Goal: Information Seeking & Learning: Learn about a topic

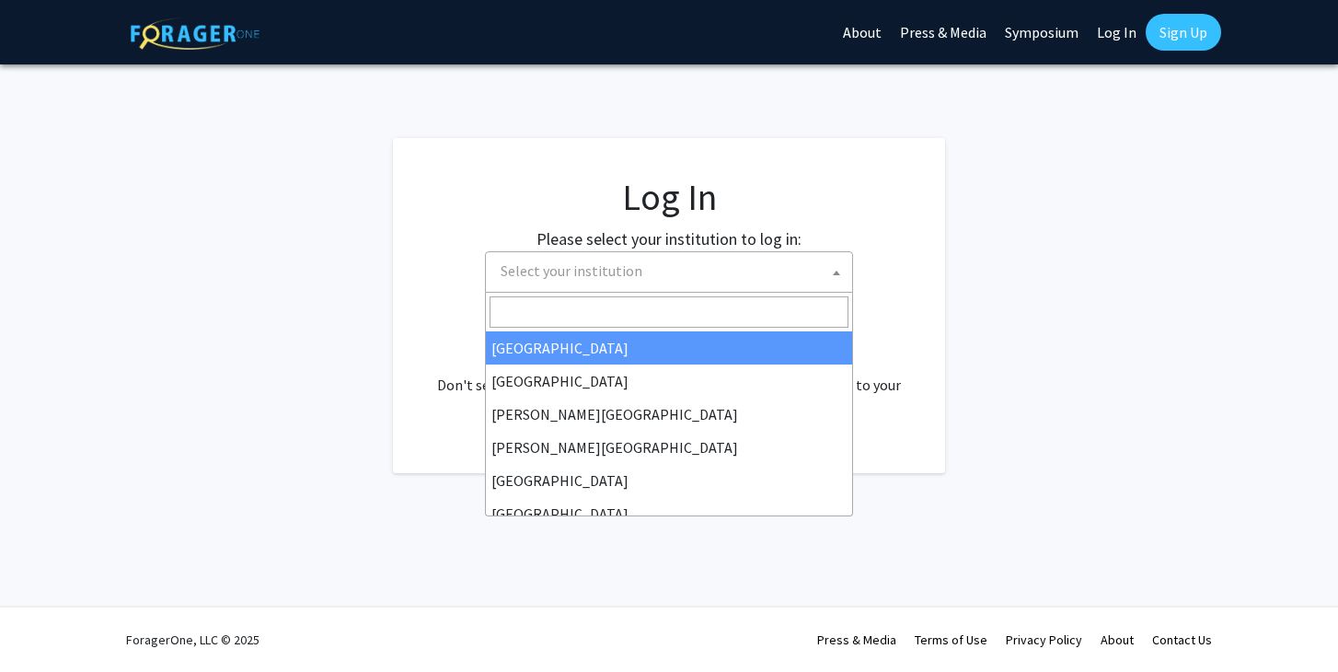
click at [746, 284] on span "Select your institution" at bounding box center [672, 271] width 359 height 38
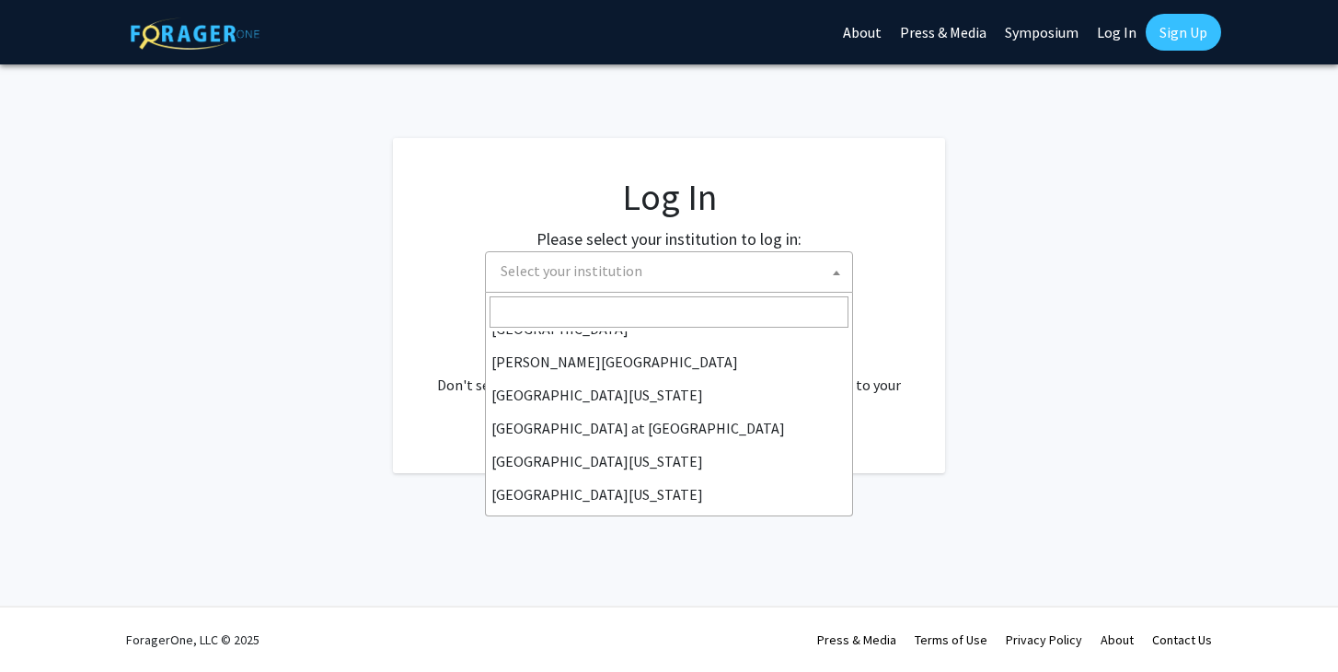
scroll to position [611, 0]
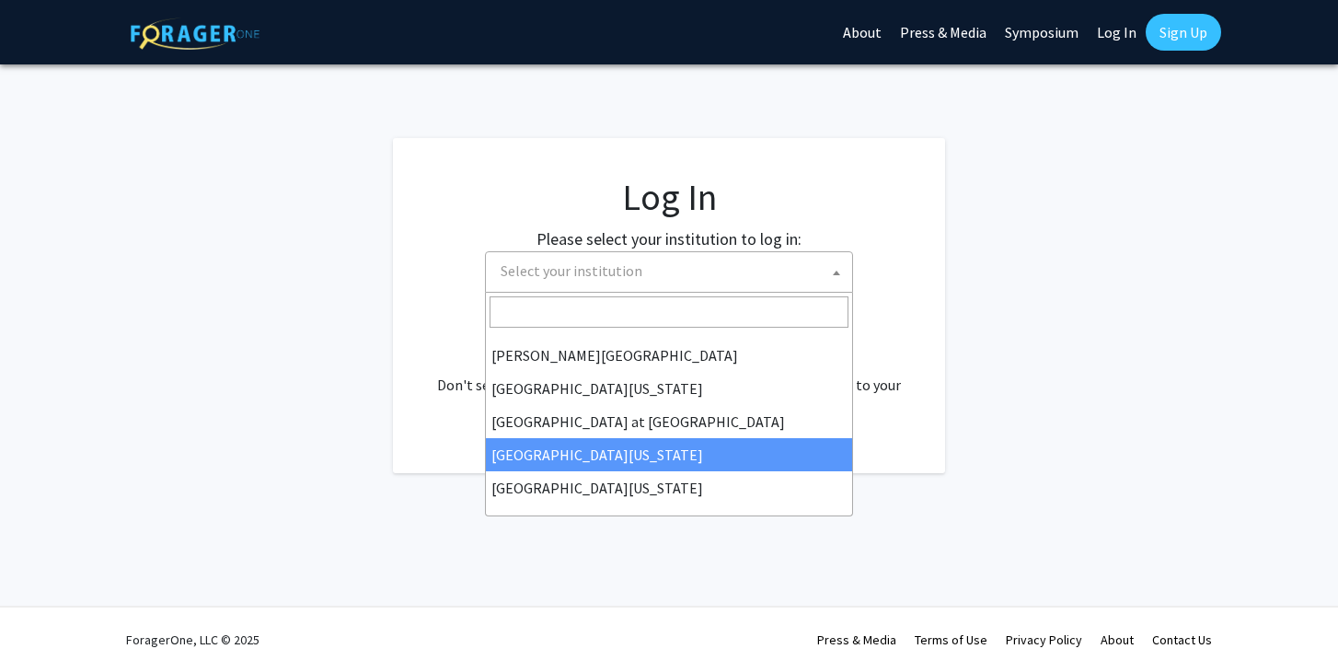
select select "13"
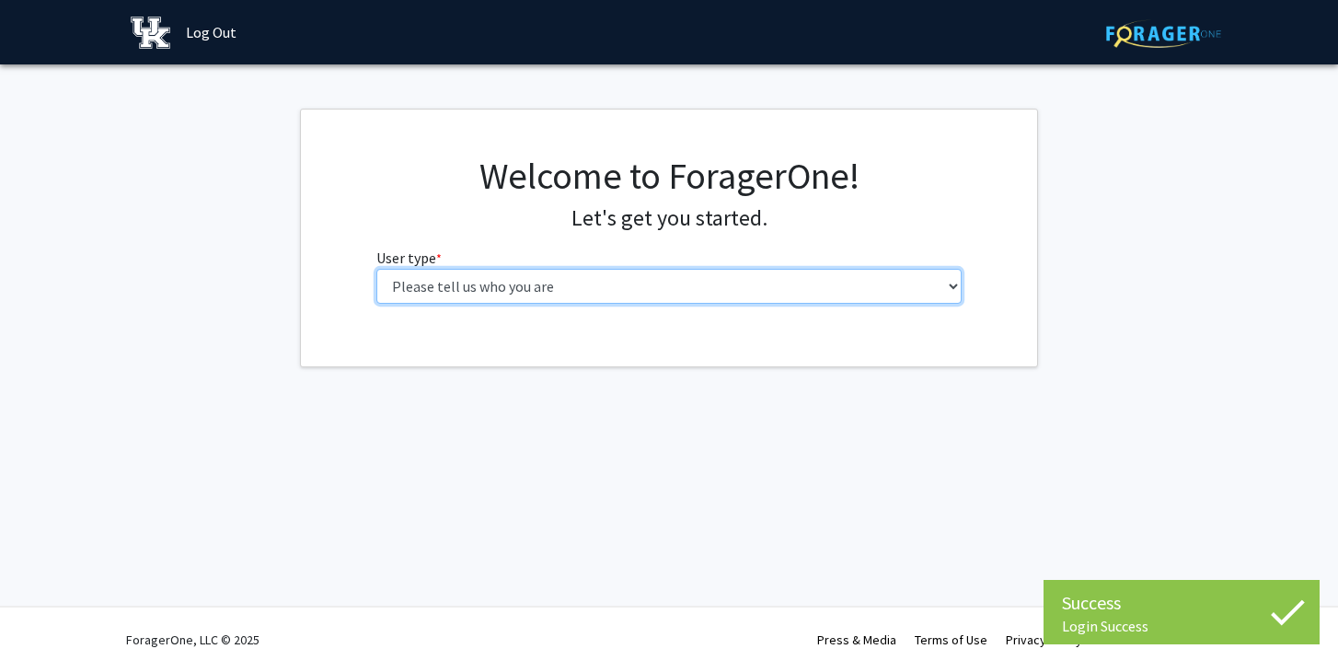
click at [841, 285] on select "Please tell us who you are Undergraduate Student Master's Student Doctoral Cand…" at bounding box center [669, 286] width 586 height 35
select select "1: undergrad"
click at [376, 269] on select "Please tell us who you are Undergraduate Student Master's Student Doctoral Cand…" at bounding box center [669, 286] width 586 height 35
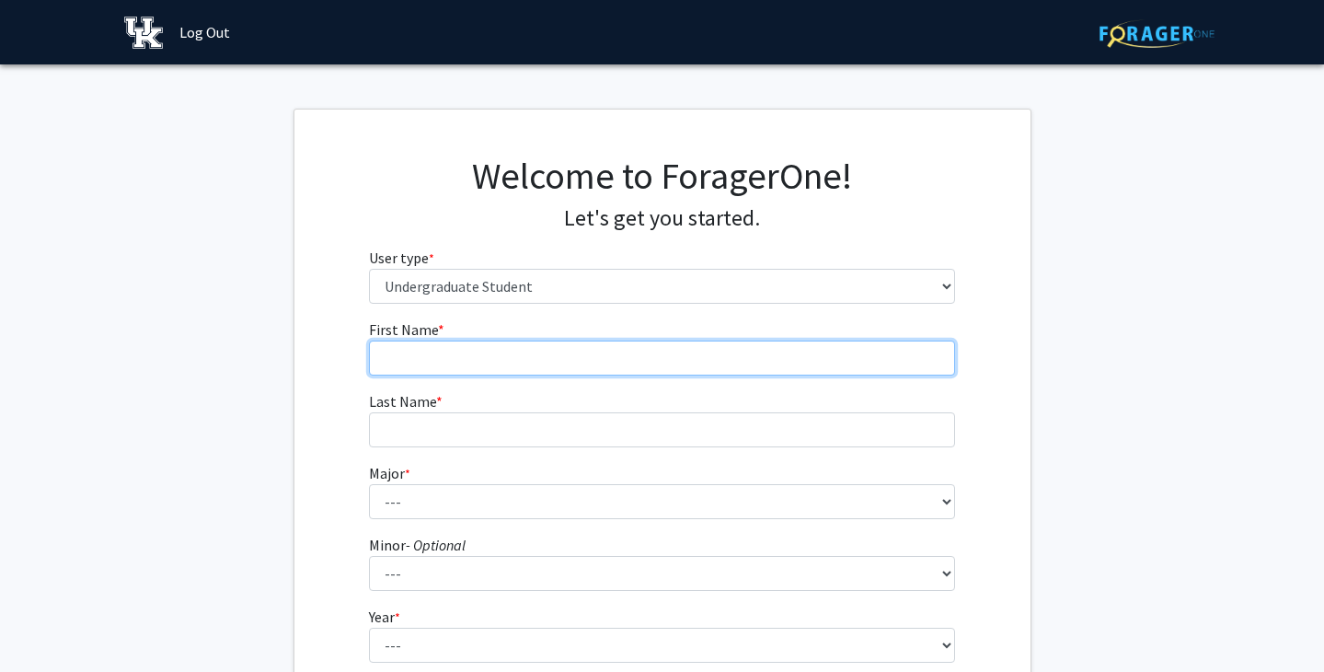
click at [772, 350] on input "First Name * required" at bounding box center [662, 357] width 586 height 35
type input "Hannah"
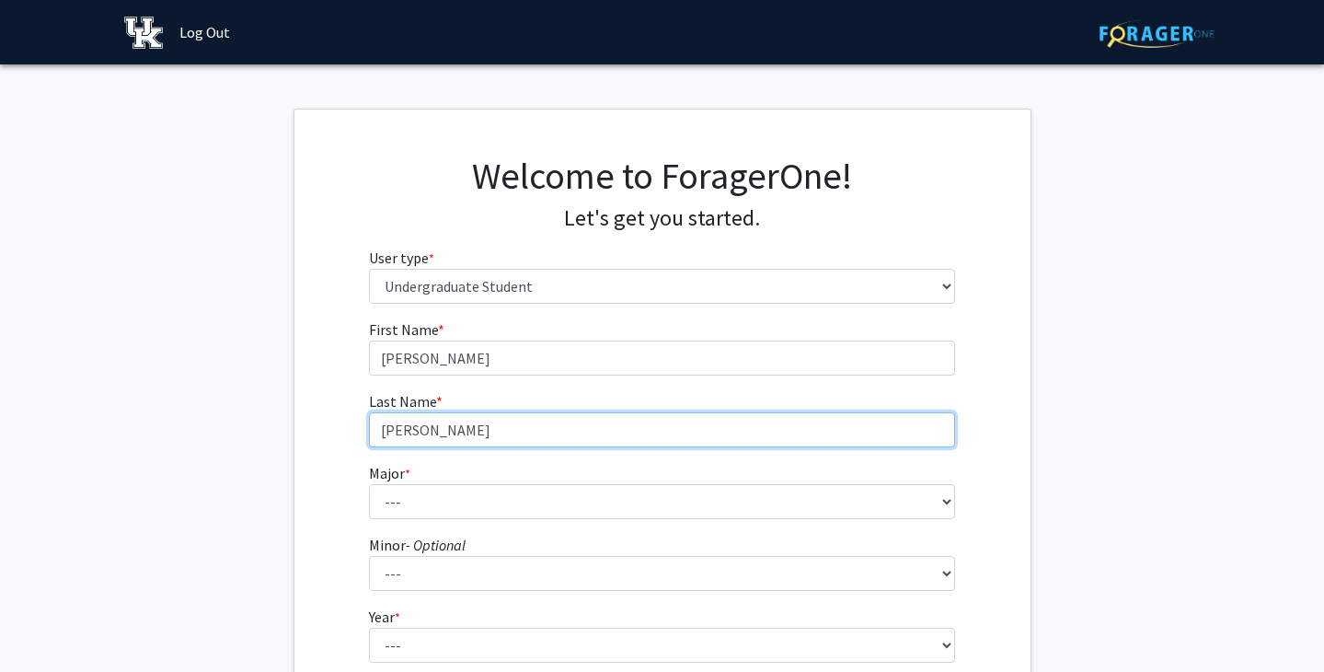
type input "Hays"
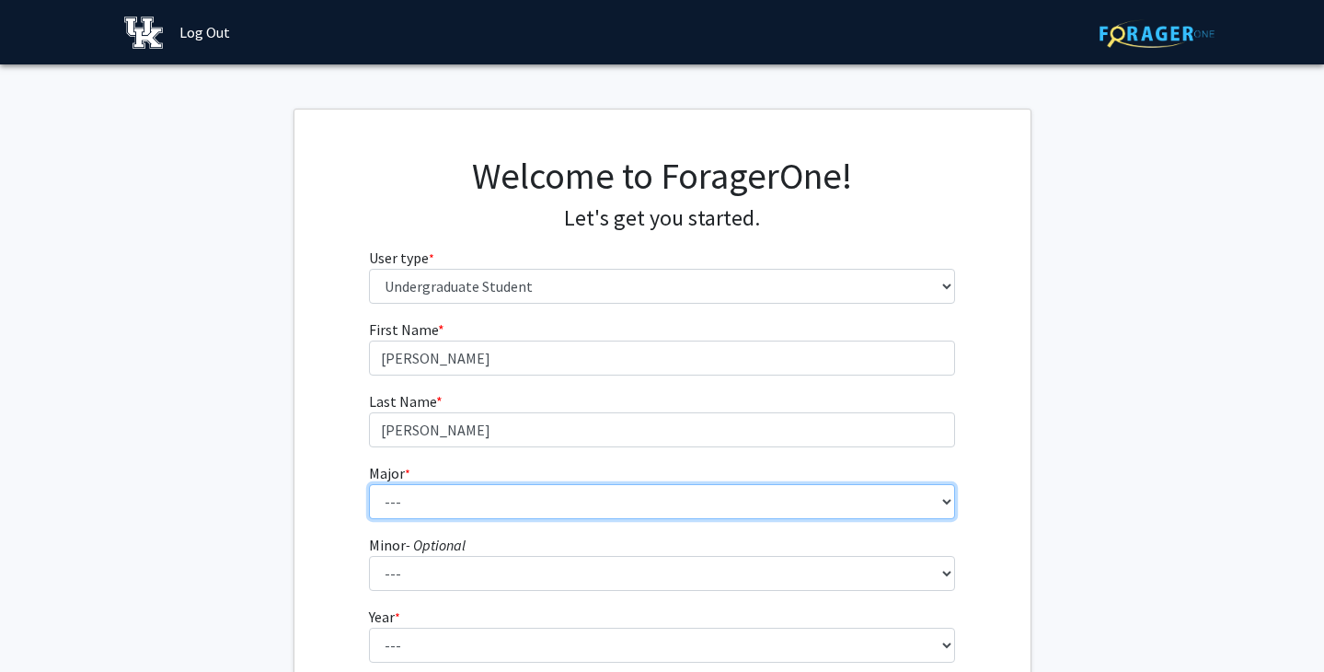
click at [738, 506] on select "--- Accounting Aerospace Engineering African American & Africana Studies Agricu…" at bounding box center [662, 501] width 586 height 35
select select "49: 886"
click at [369, 484] on select "--- Accounting Aerospace Engineering African American & Africana Studies Agricu…" at bounding box center [662, 501] width 586 height 35
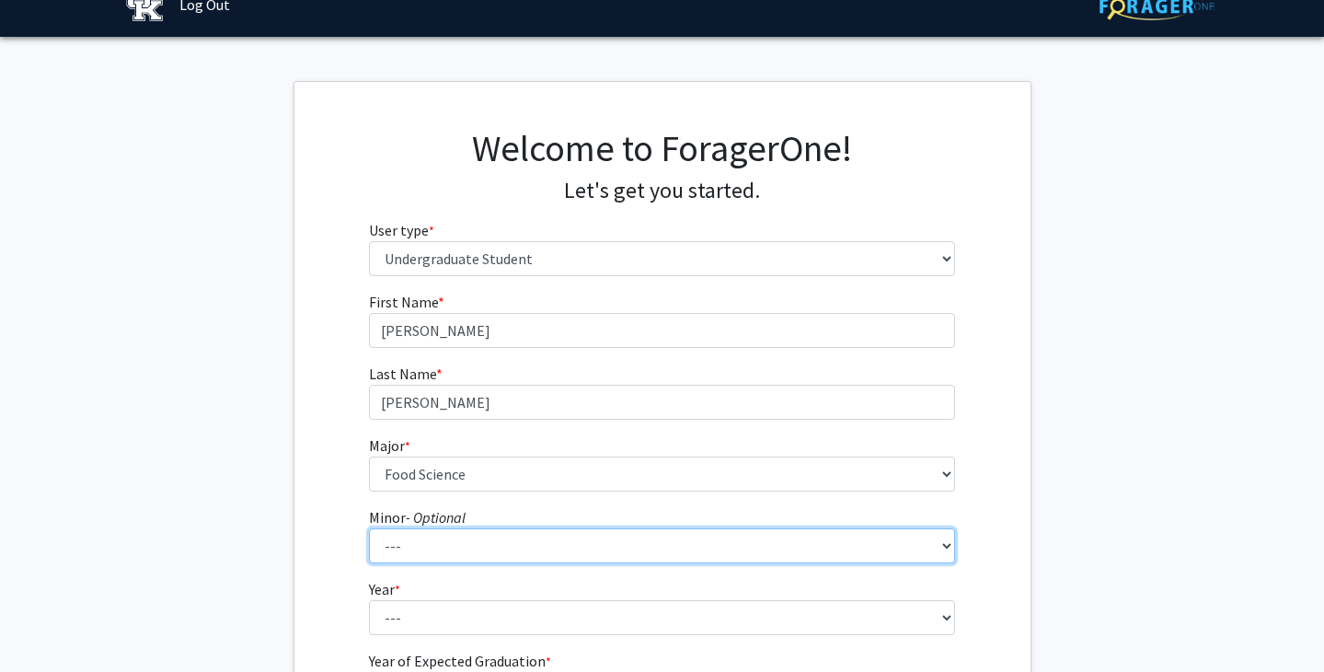
click at [536, 546] on select "--- African American & Africana Studies Agricultural Economics American Studies…" at bounding box center [662, 545] width 586 height 35
select select "51: 703"
click at [369, 528] on select "--- African American & Africana Studies Agricultural Economics American Studies…" at bounding box center [662, 545] width 586 height 35
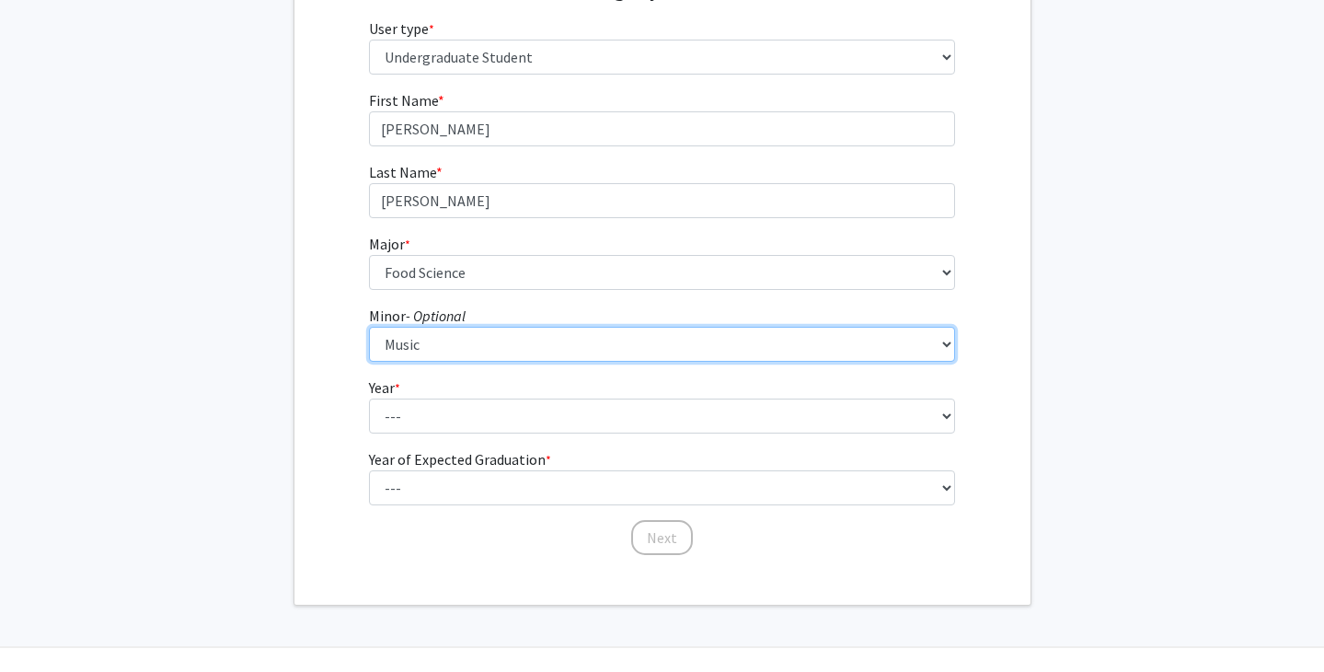
scroll to position [270, 0]
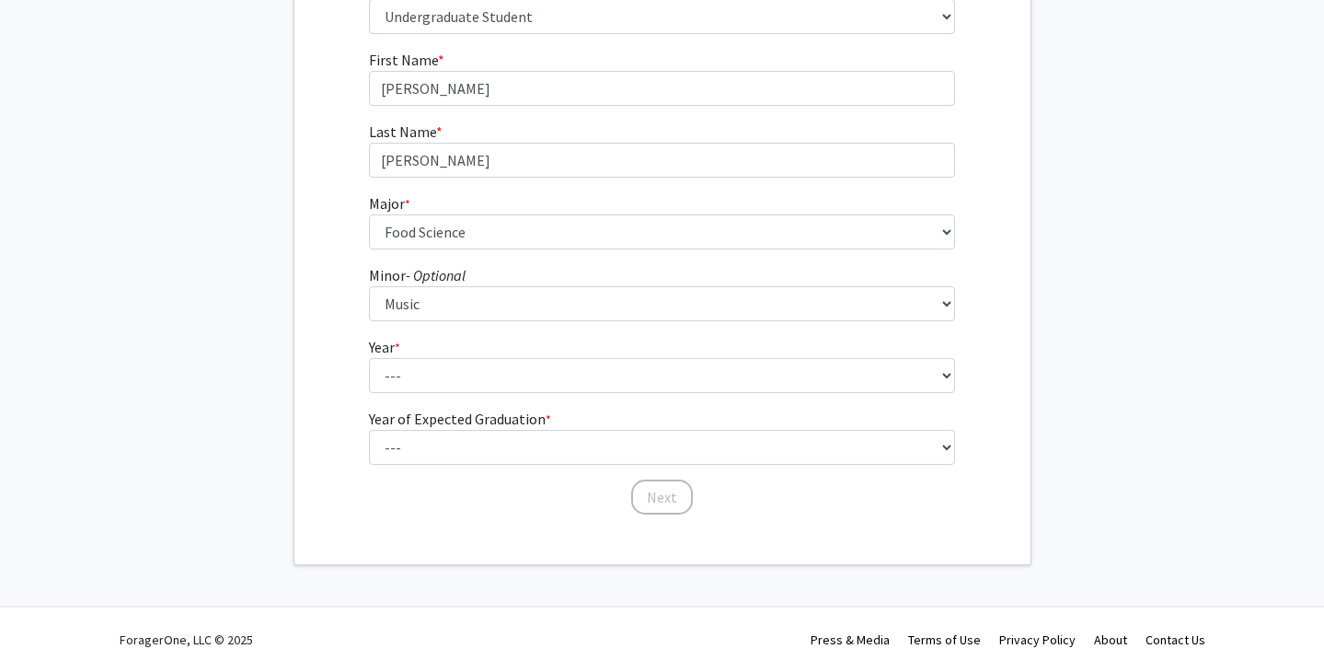
click at [507, 464] on form "First Name * required Hannah Last Name * required Hays Major * required --- Acc…" at bounding box center [662, 273] width 586 height 449
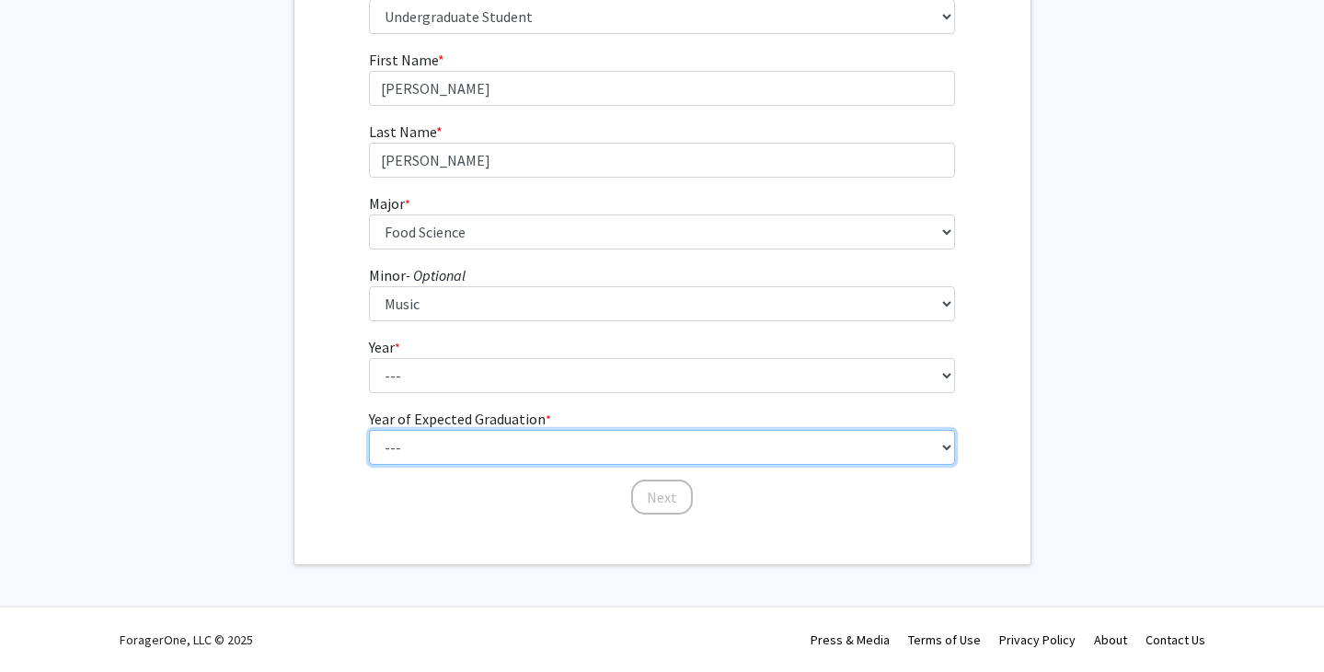
click at [480, 393] on select "--- 2025 2026 2027 2028 2029 2030 2031 2032 2033 2034" at bounding box center [662, 375] width 586 height 35
select select "3: 2027"
click at [369, 393] on select "--- 2025 2026 2027 2028 2029 2030 2031 2032 2033 2034" at bounding box center [662, 375] width 586 height 35
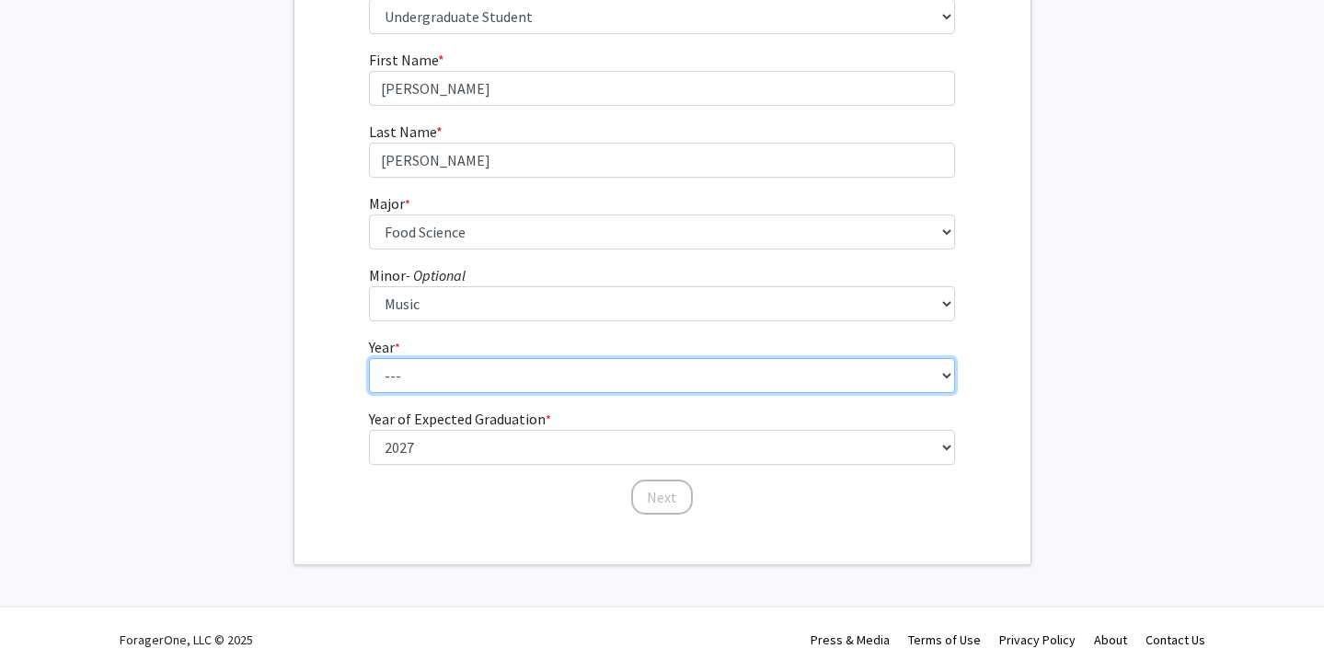
click at [467, 376] on select "--- First-year Sophomore Junior Senior Postbaccalaureate Certificate" at bounding box center [662, 375] width 586 height 35
select select "3: junior"
click at [369, 358] on select "--- First-year Sophomore Junior Senior Postbaccalaureate Certificate" at bounding box center [662, 375] width 586 height 35
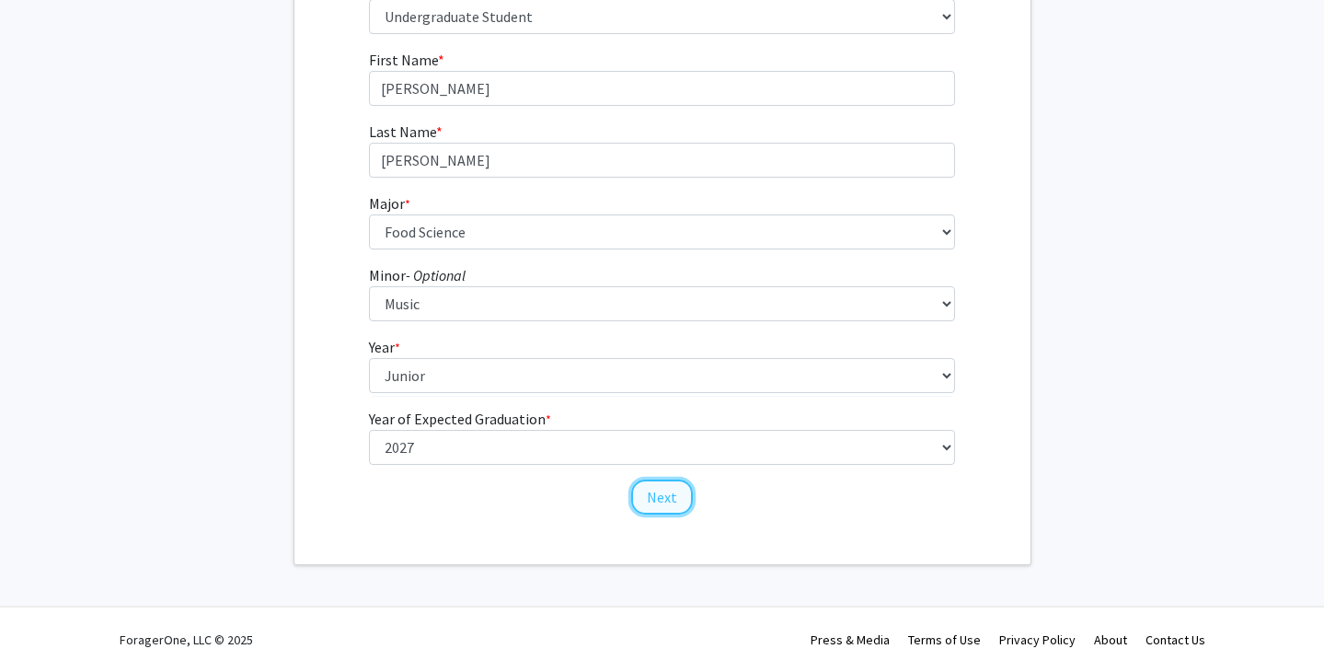
click at [667, 490] on button "Next" at bounding box center [662, 496] width 62 height 35
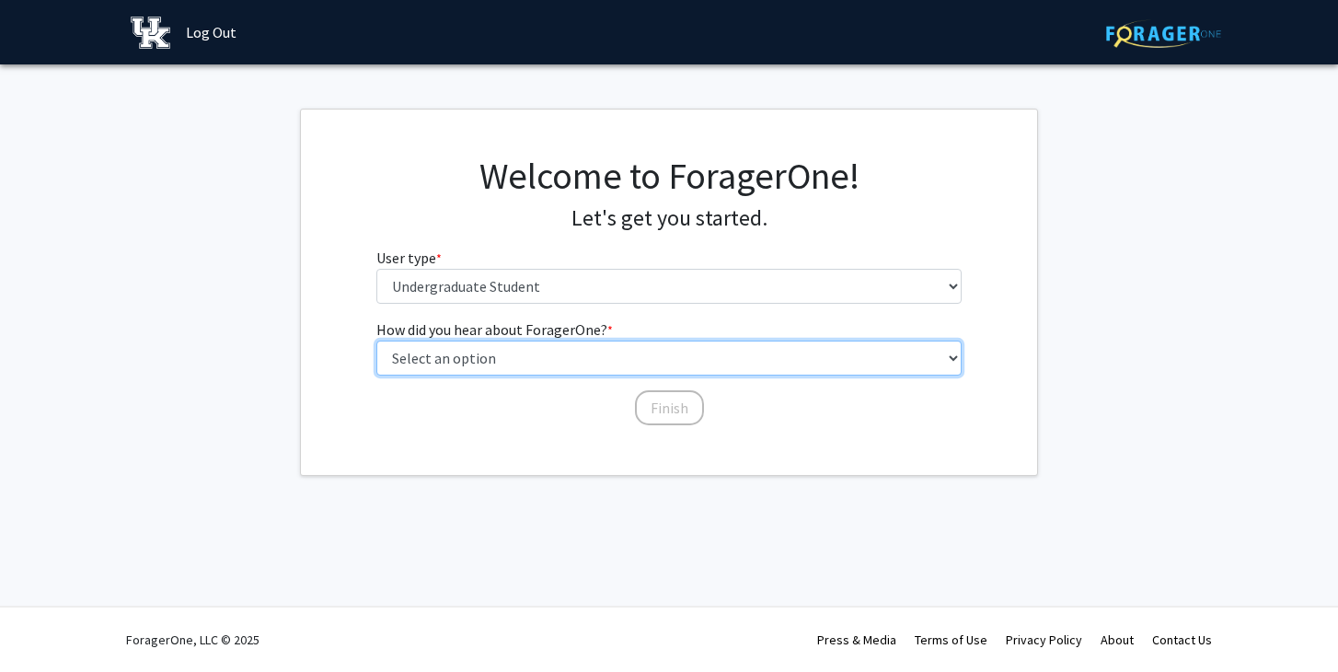
click at [480, 357] on select "Select an option Peer/student recommendation Faculty/staff recommendation Unive…" at bounding box center [669, 357] width 586 height 35
select select "3: university_website"
click at [376, 340] on select "Select an option Peer/student recommendation Faculty/staff recommendation Unive…" at bounding box center [669, 357] width 586 height 35
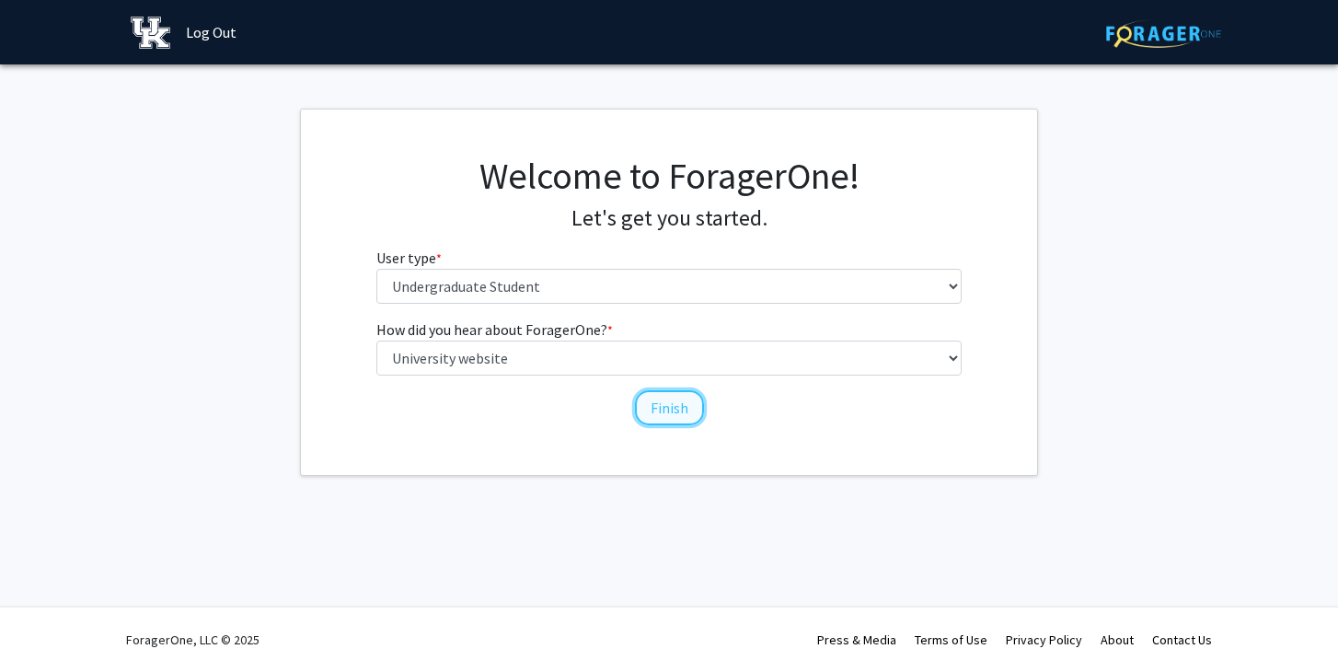
click at [671, 424] on button "Finish" at bounding box center [669, 407] width 69 height 35
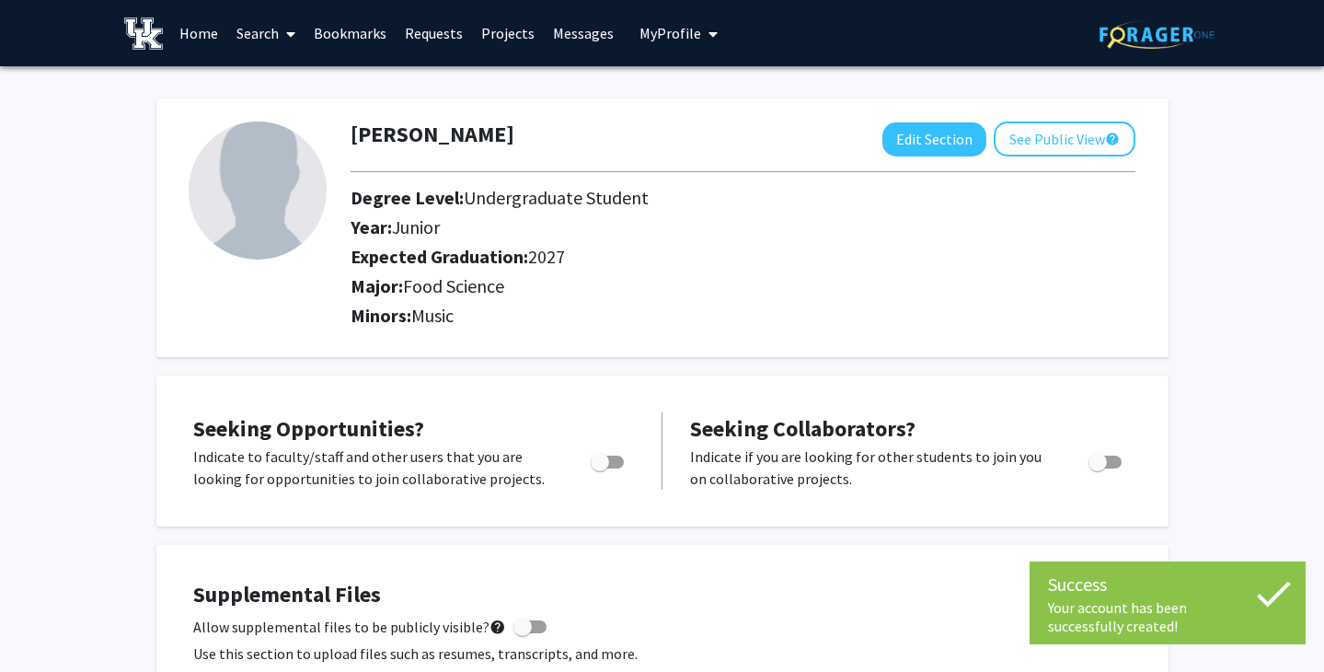
click at [1273, 598] on icon at bounding box center [1274, 594] width 34 height 26
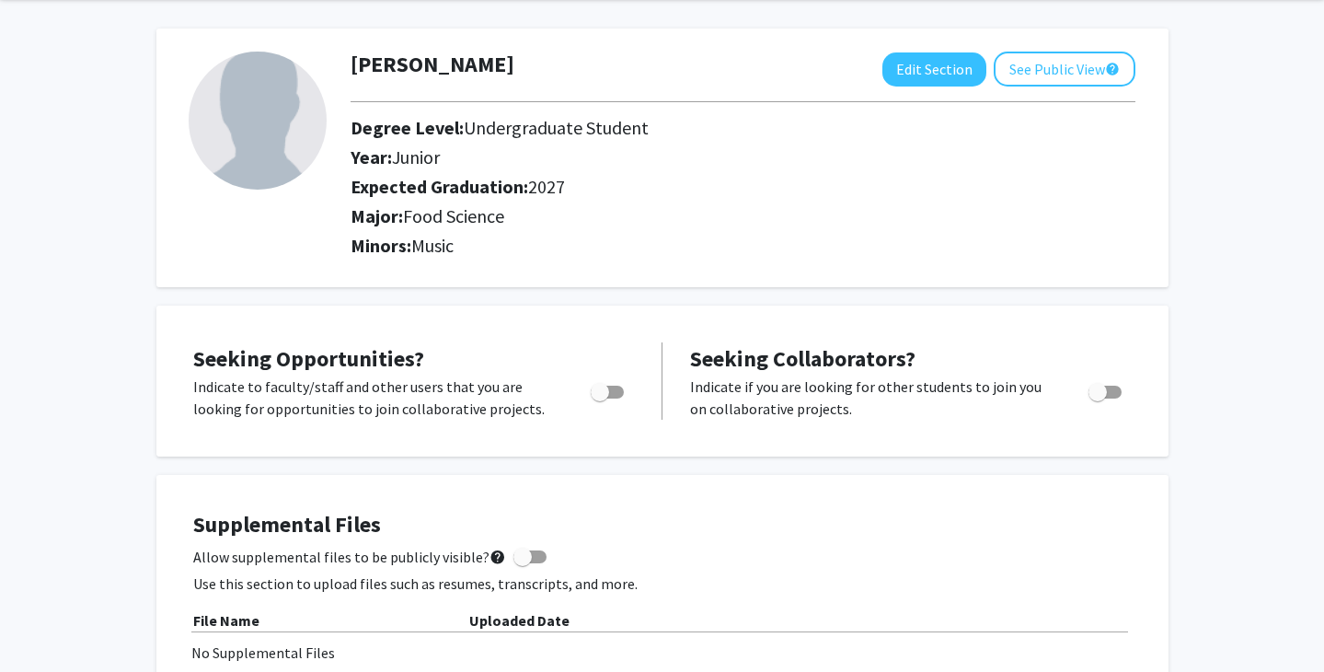
scroll to position [149, 0]
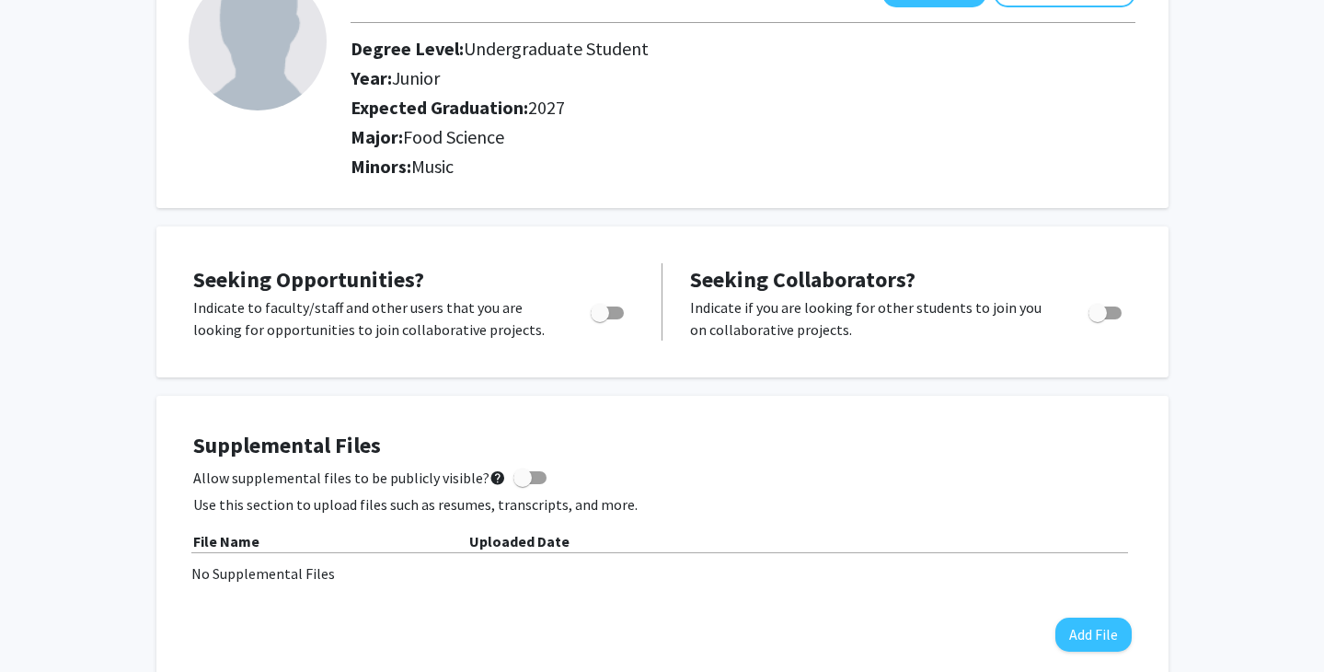
click at [607, 312] on span "Toggle" at bounding box center [600, 313] width 18 height 18
click at [600, 319] on input "Are you actively seeking opportunities?" at bounding box center [599, 319] width 1 height 1
checkbox input "true"
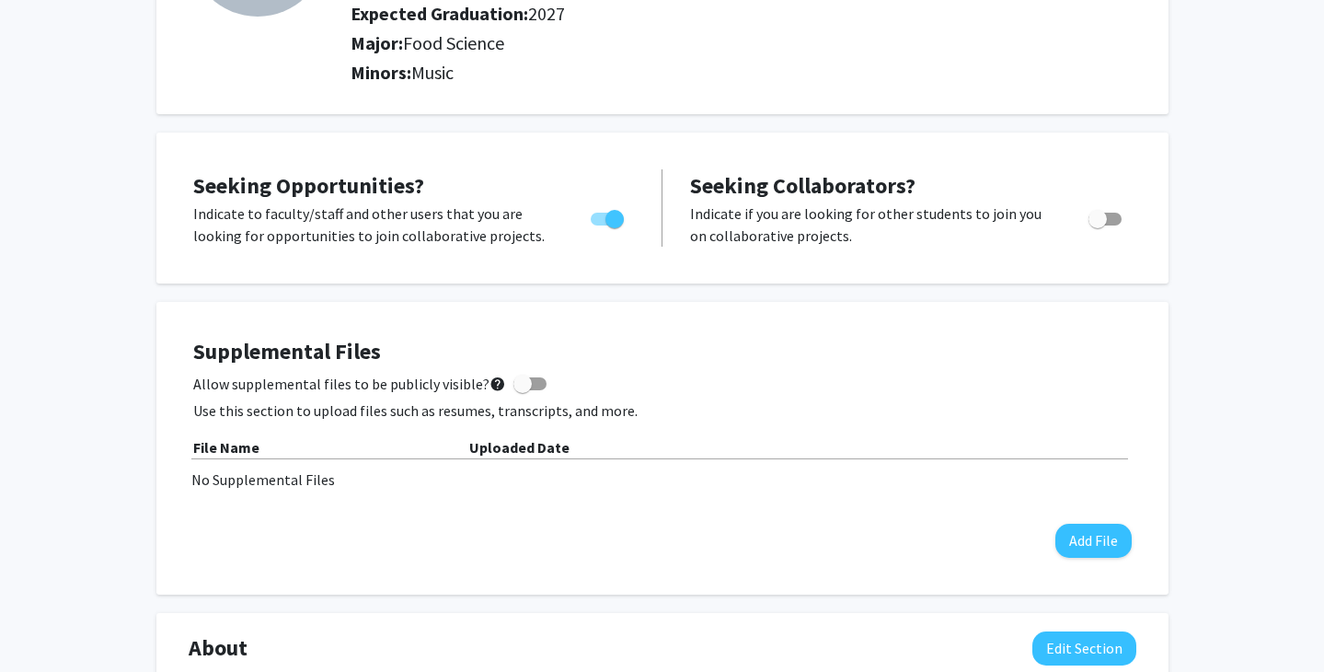
scroll to position [0, 0]
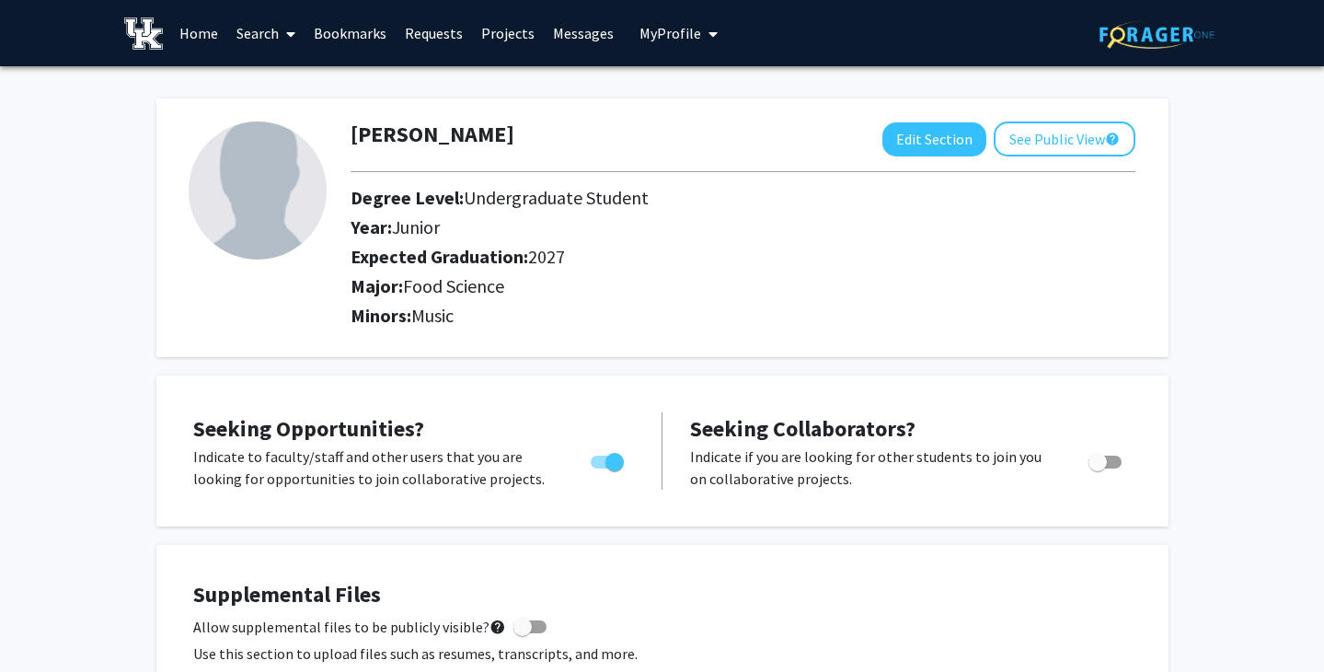
click at [189, 43] on link "Home" at bounding box center [198, 33] width 57 height 64
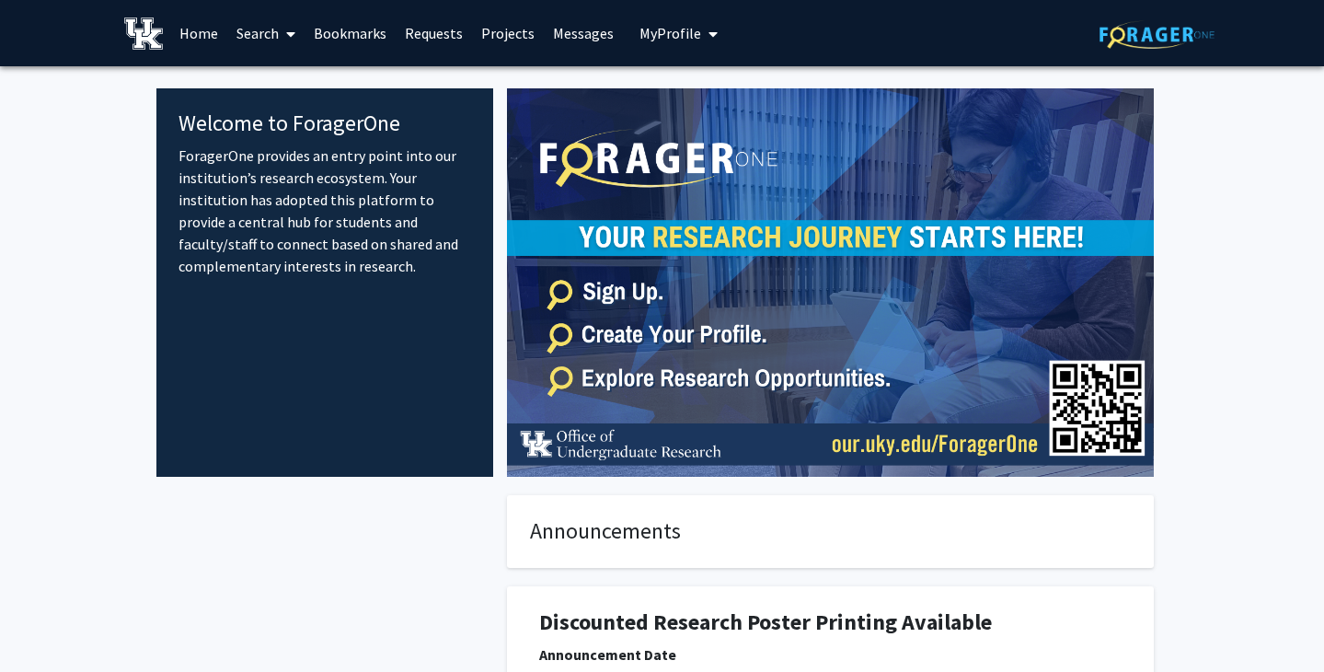
click at [489, 38] on link "Projects" at bounding box center [508, 33] width 72 height 64
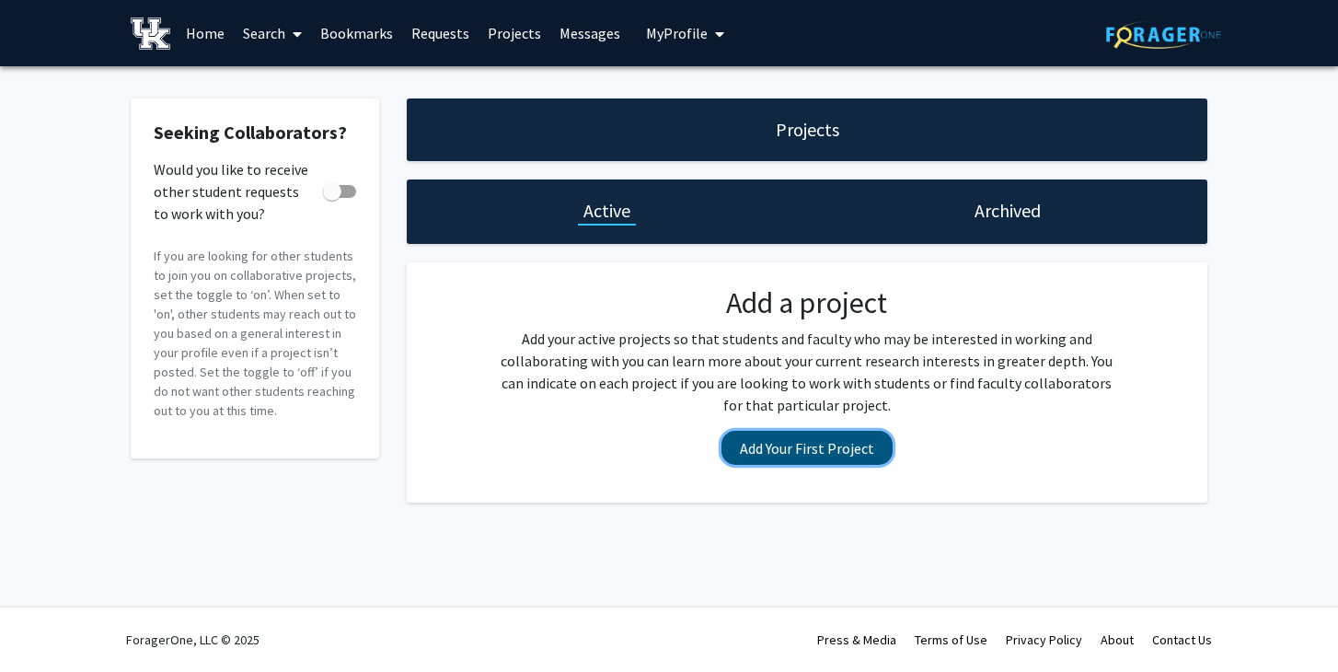
click at [820, 456] on button "Add Your First Project" at bounding box center [806, 448] width 171 height 34
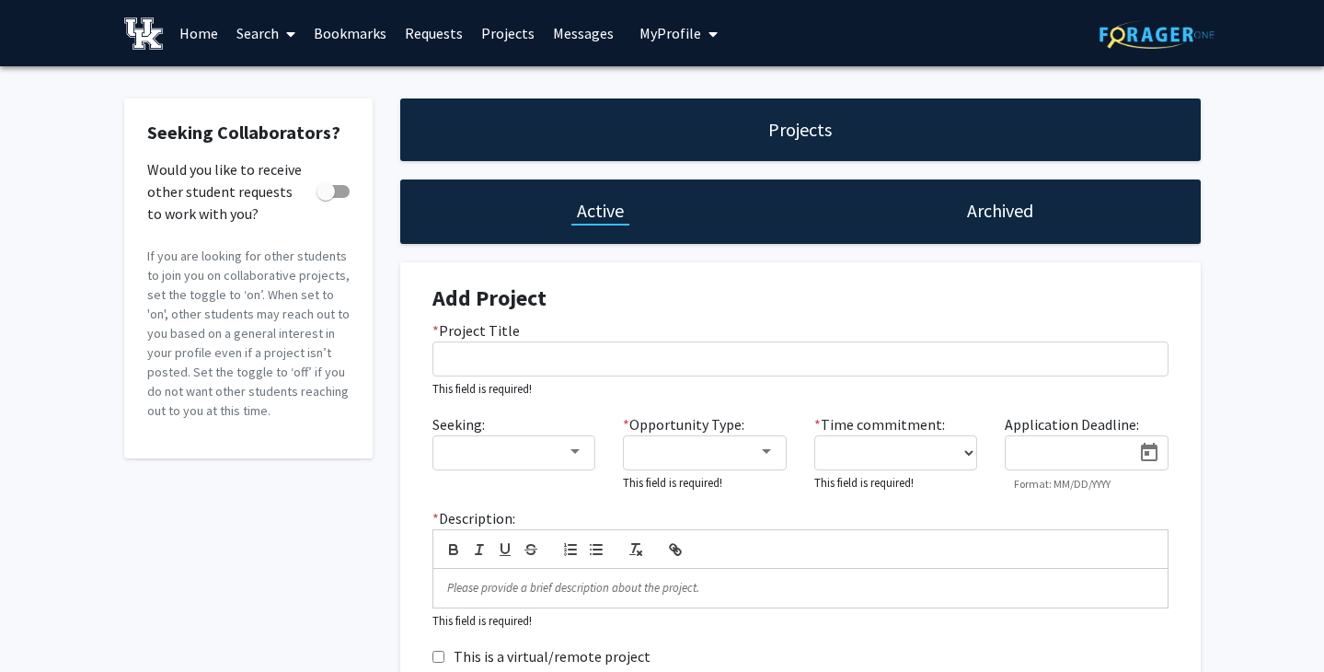
click at [279, 33] on span at bounding box center [287, 34] width 17 height 64
click at [311, 95] on span "Faculty/Staff" at bounding box center [294, 84] width 135 height 37
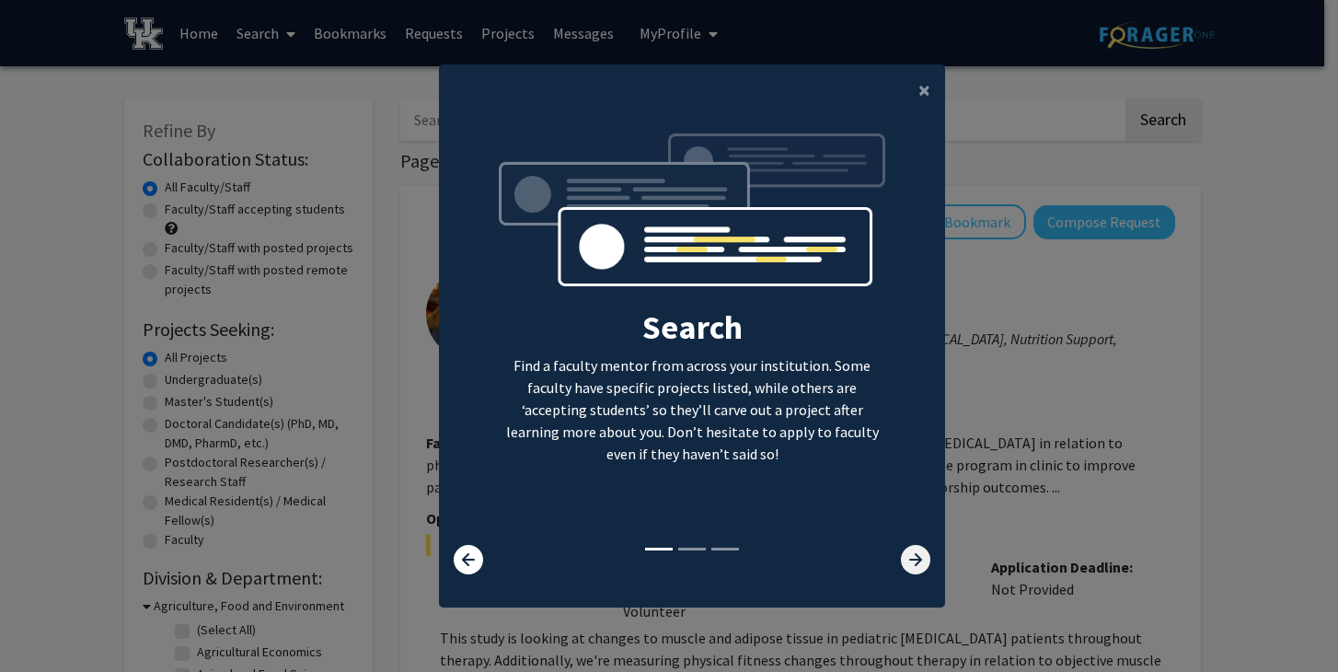
click at [901, 559] on icon at bounding box center [915, 559] width 29 height 29
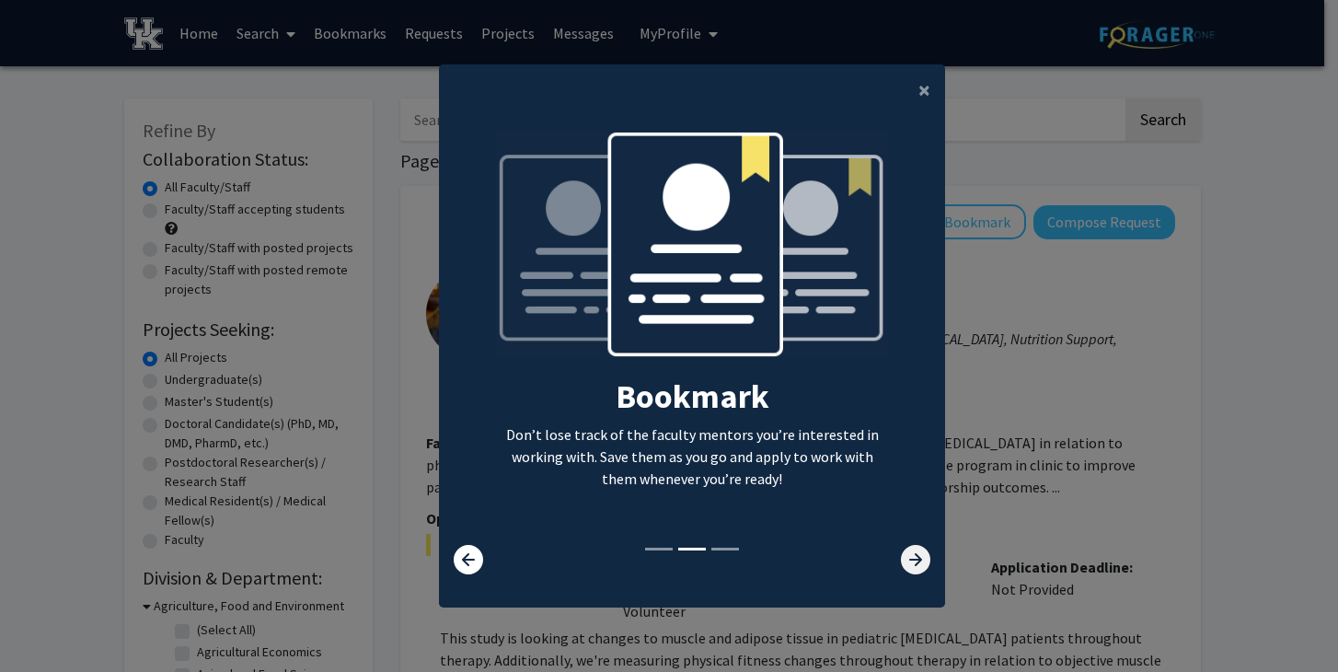
click at [901, 559] on icon at bounding box center [915, 559] width 29 height 29
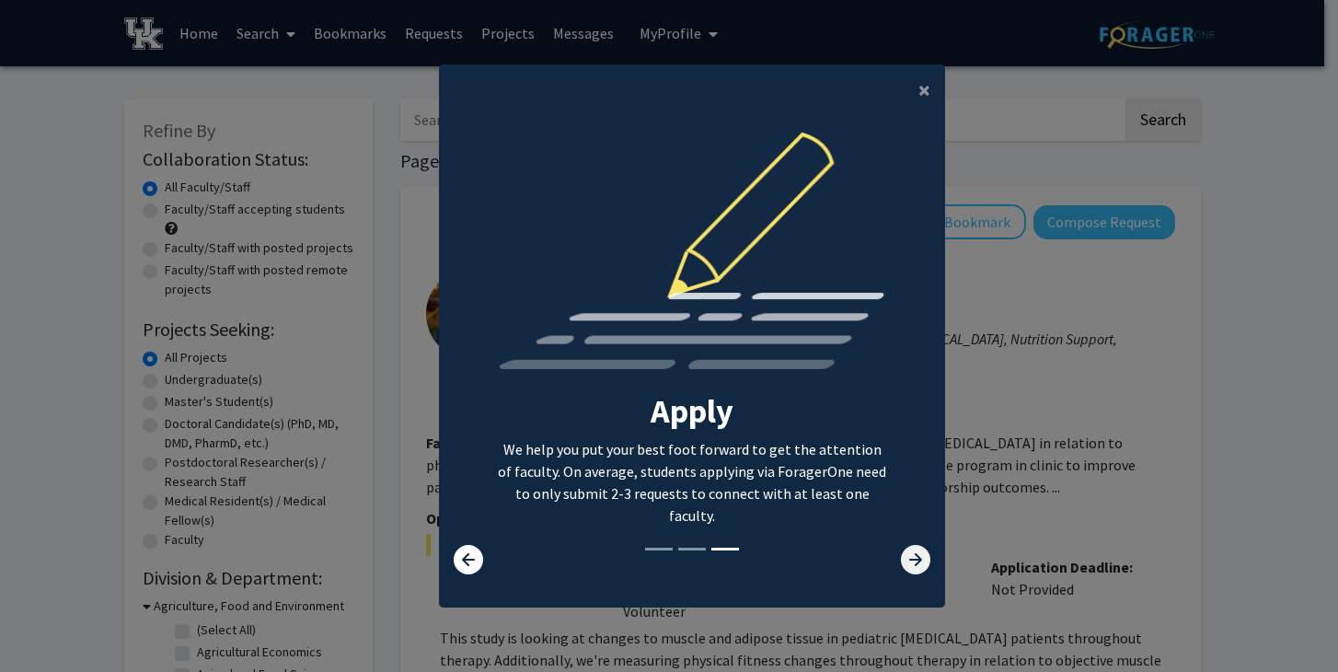
click at [901, 559] on icon at bounding box center [915, 559] width 29 height 29
click at [903, 545] on icon at bounding box center [915, 559] width 29 height 29
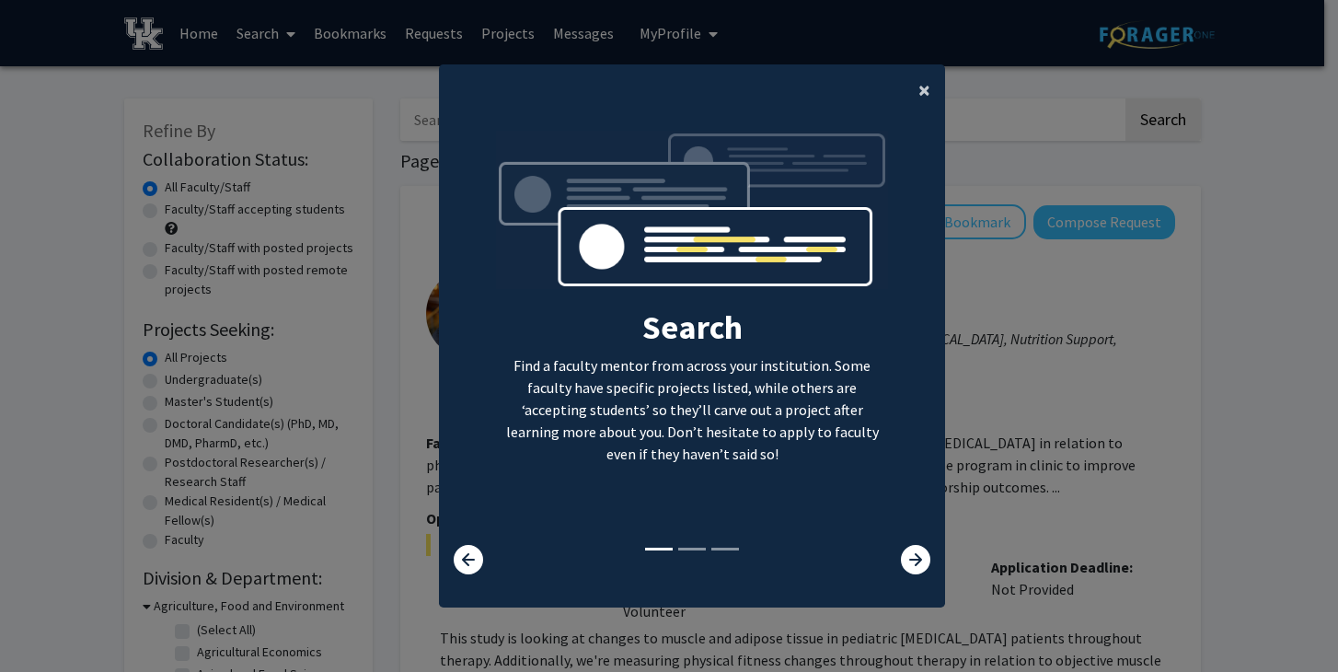
click at [918, 95] on span "×" at bounding box center [924, 89] width 12 height 29
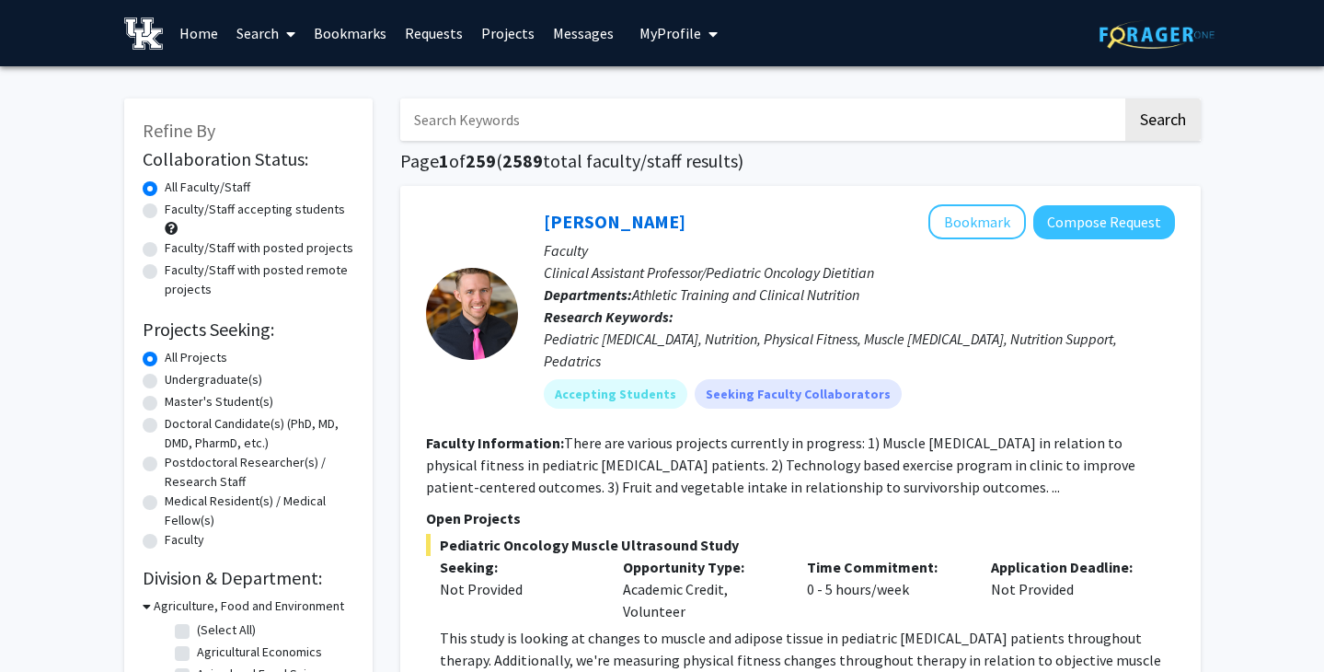
click at [227, 376] on label "Undergraduate(s)" at bounding box center [214, 379] width 98 height 19
click at [177, 376] on input "Undergraduate(s)" at bounding box center [171, 376] width 12 height 12
radio input "true"
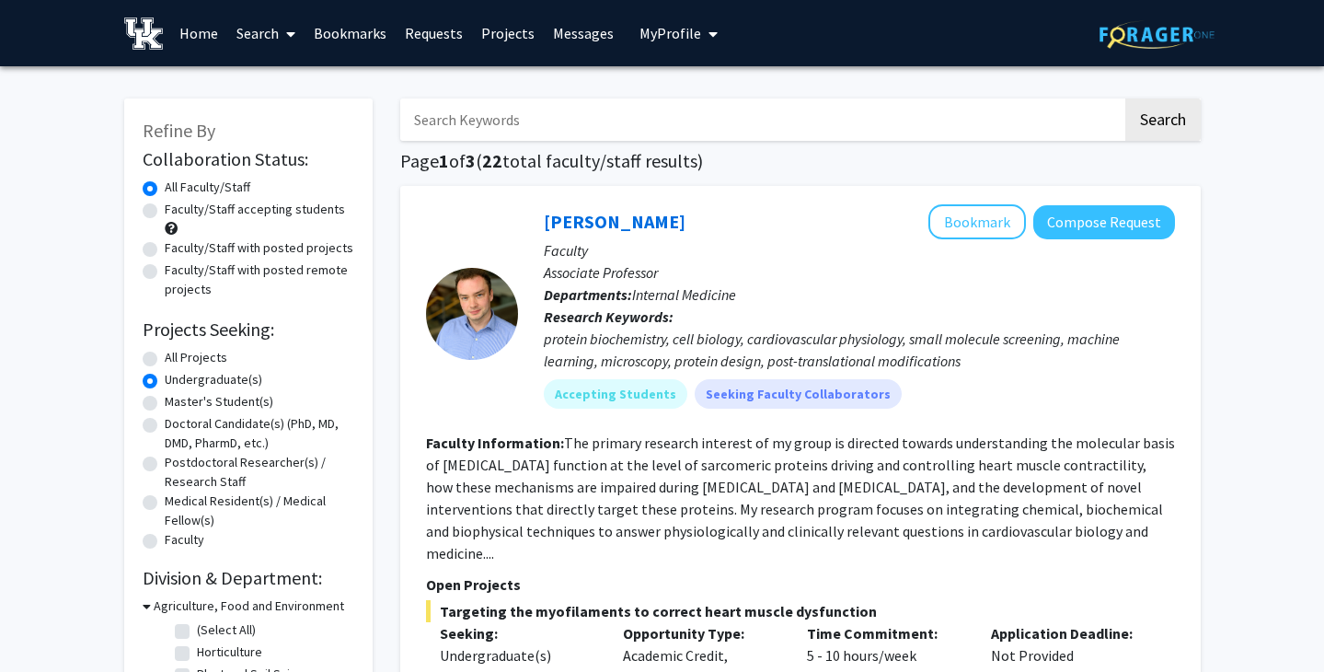
click at [238, 213] on label "Faculty/Staff accepting students" at bounding box center [255, 209] width 180 height 19
click at [177, 212] on input "Faculty/Staff accepting students" at bounding box center [171, 206] width 12 height 12
radio input "true"
click at [290, 277] on label "Faculty/Staff with posted remote projects" at bounding box center [259, 279] width 189 height 39
click at [177, 272] on input "Faculty/Staff with posted remote projects" at bounding box center [171, 266] width 12 height 12
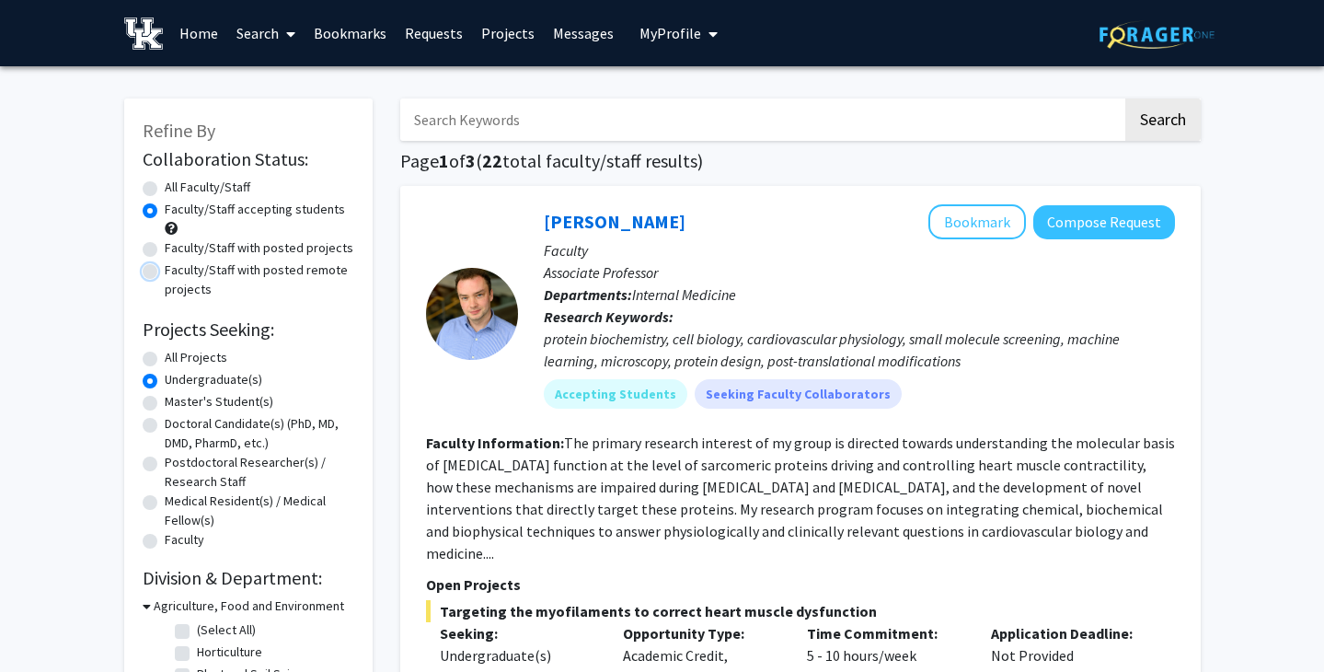
radio input "true"
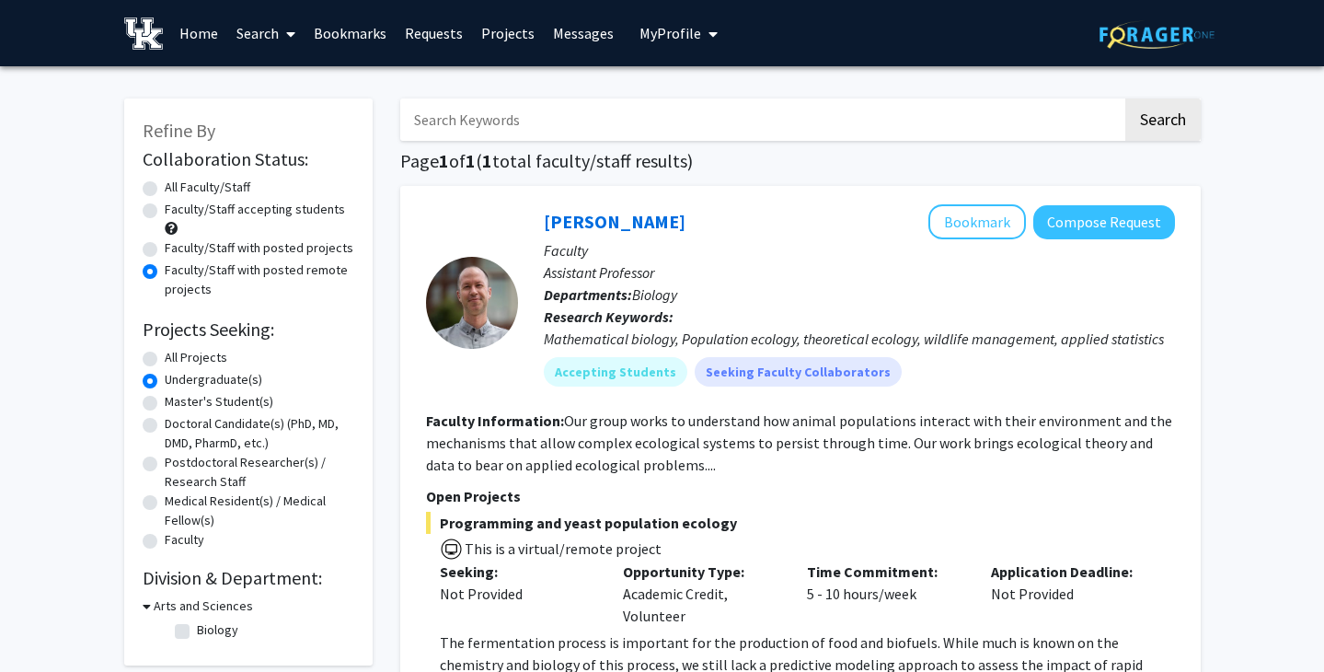
click at [277, 231] on div "Faculty/Staff accepting students" at bounding box center [249, 219] width 212 height 39
click at [278, 226] on div "Faculty/Staff accepting students" at bounding box center [249, 219] width 212 height 39
click at [270, 216] on label "Faculty/Staff accepting students" at bounding box center [255, 209] width 180 height 19
click at [177, 212] on input "Faculty/Staff accepting students" at bounding box center [171, 206] width 12 height 12
radio input "true"
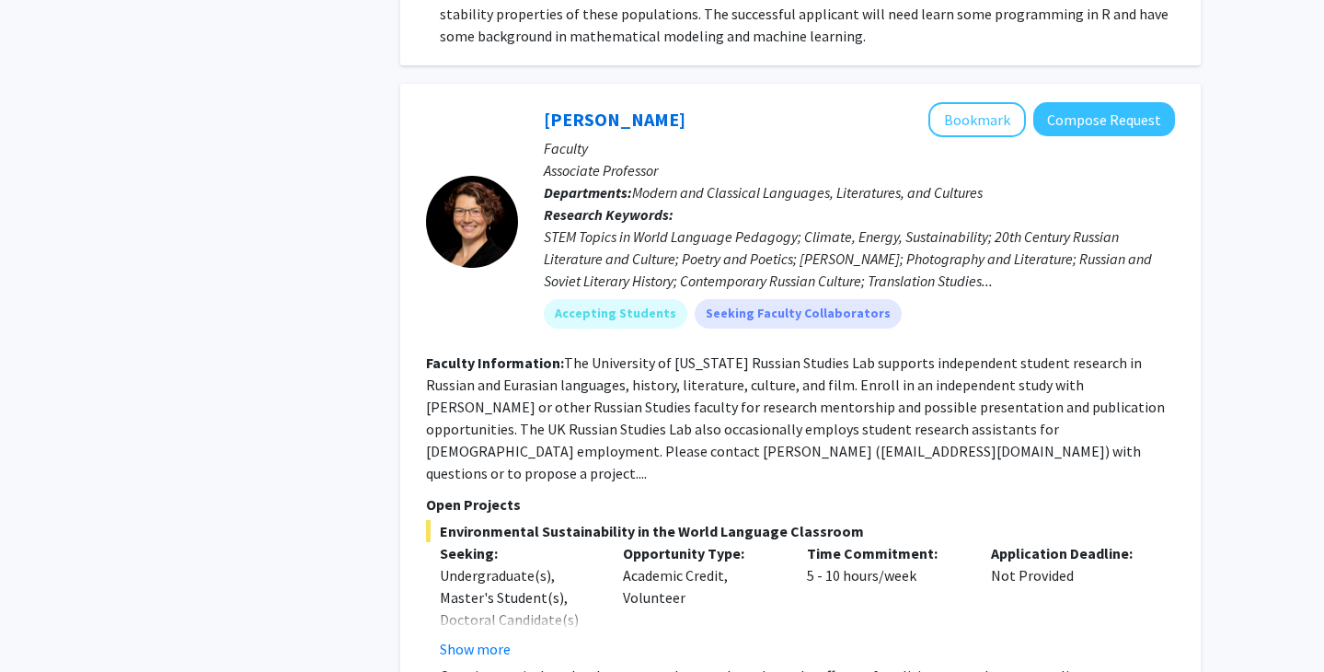
scroll to position [2113, 0]
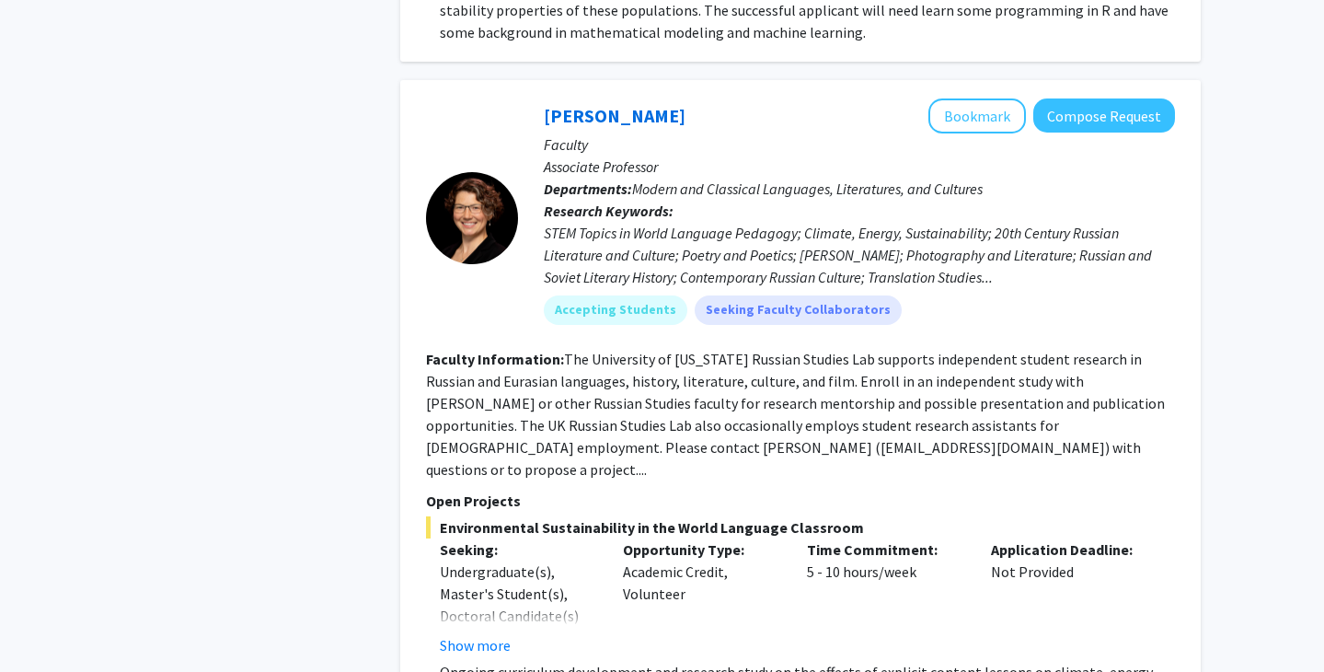
click at [478, 572] on div "Undergraduate(s), Master's Student(s), Doctoral Candidate(s) (PhD, MD, DMD, Pha…" at bounding box center [518, 648] width 156 height 177
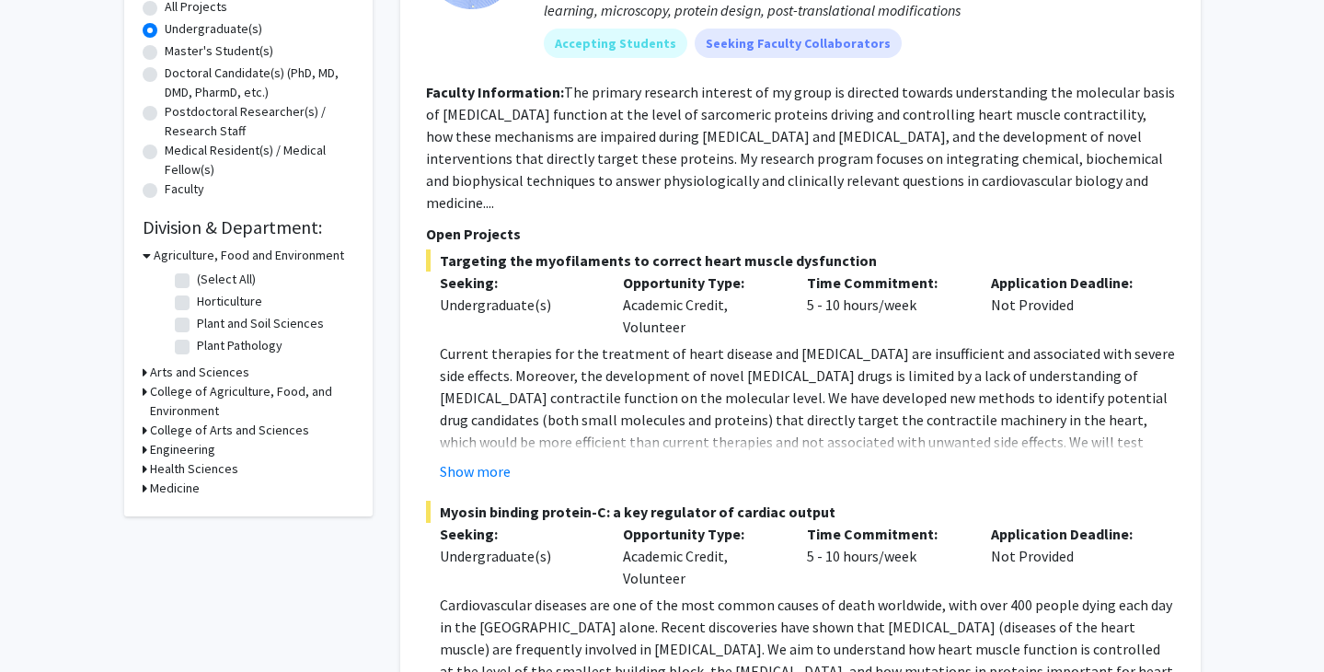
scroll to position [356, 0]
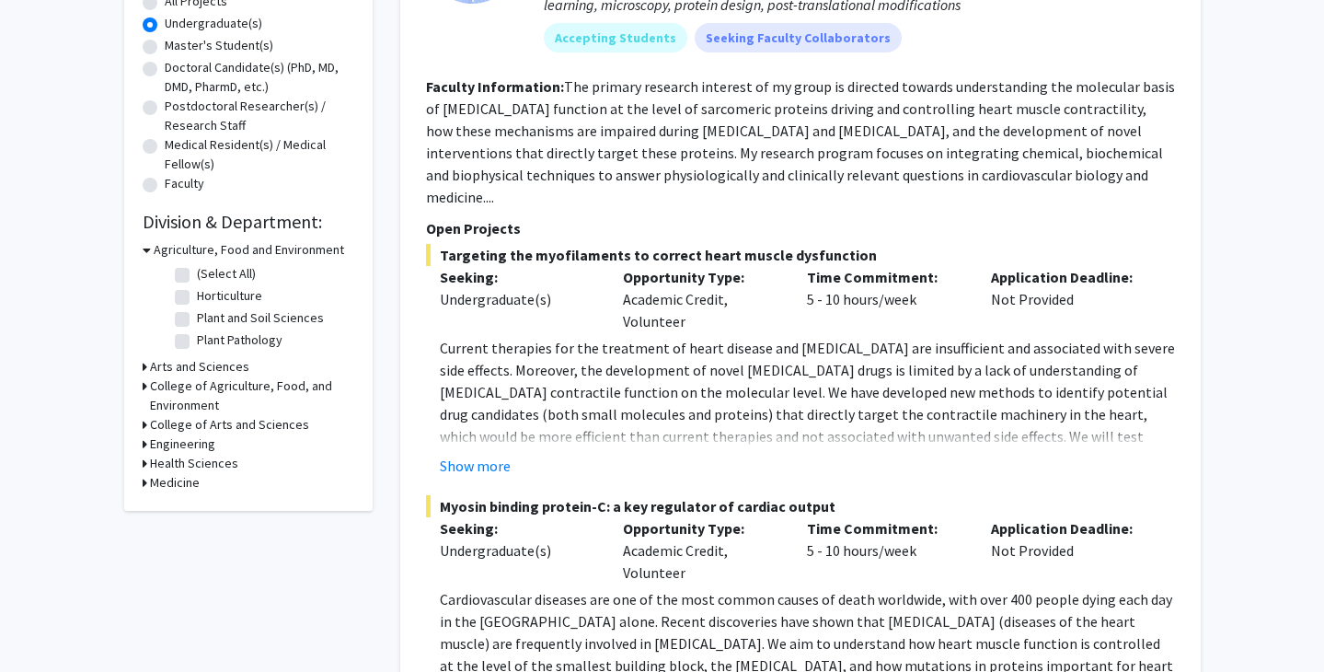
click at [233, 393] on h3 "College of Agriculture, Food, and Environment" at bounding box center [252, 395] width 204 height 39
click at [203, 386] on h3 "College of Agriculture, Food, and Environment" at bounding box center [254, 395] width 201 height 39
click at [199, 450] on h3 "Engineering" at bounding box center [182, 443] width 65 height 19
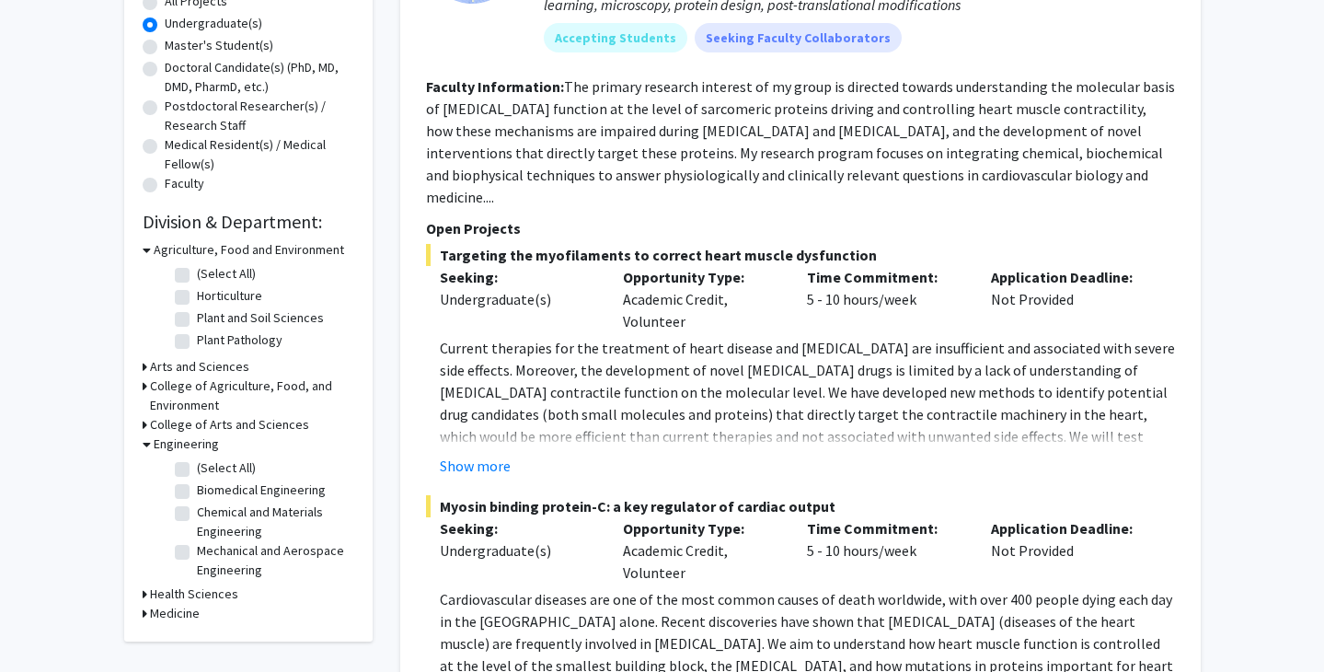
click at [201, 447] on h3 "Engineering" at bounding box center [186, 443] width 65 height 19
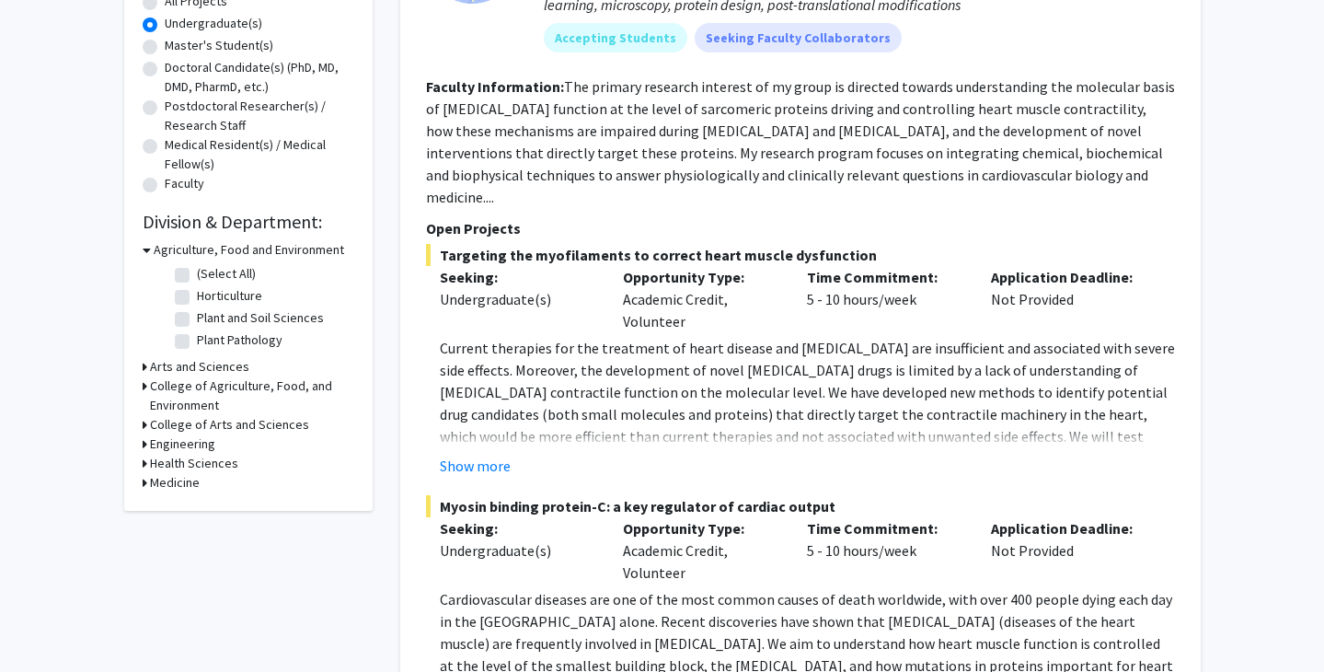
click at [171, 249] on h3 "Agriculture, Food and Environment" at bounding box center [249, 249] width 190 height 19
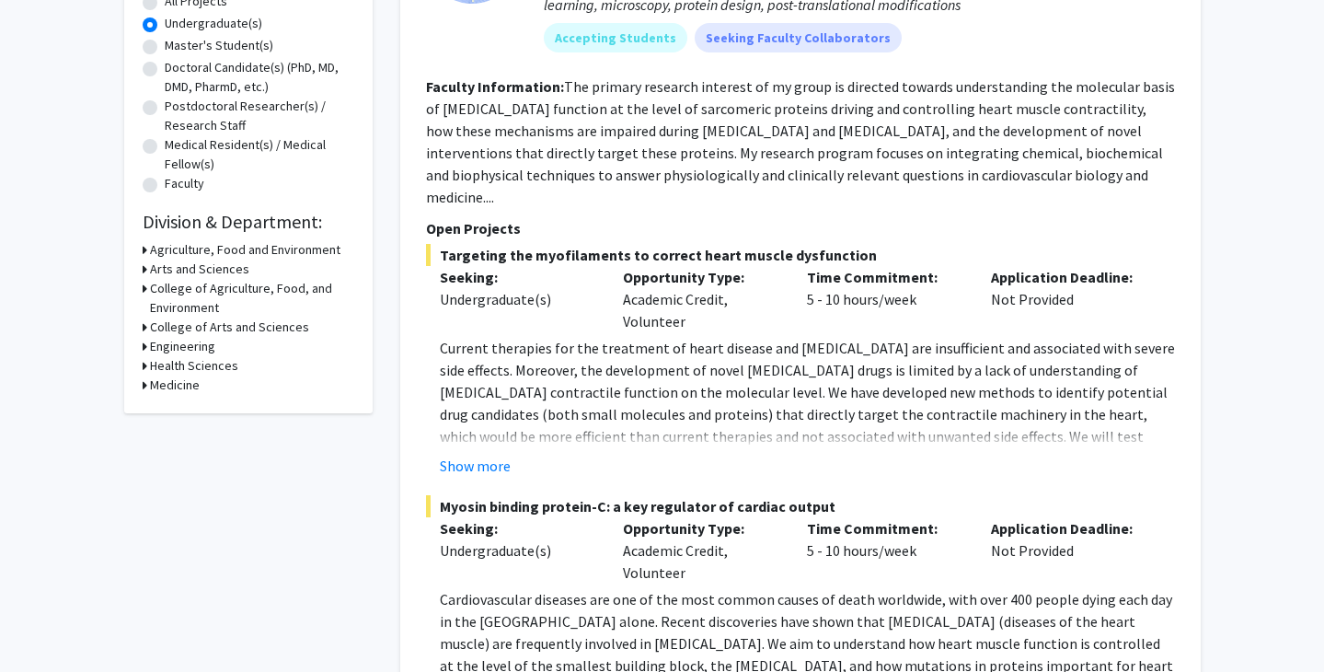
click at [186, 290] on h3 "College of Agriculture, Food, and Environment" at bounding box center [252, 298] width 204 height 39
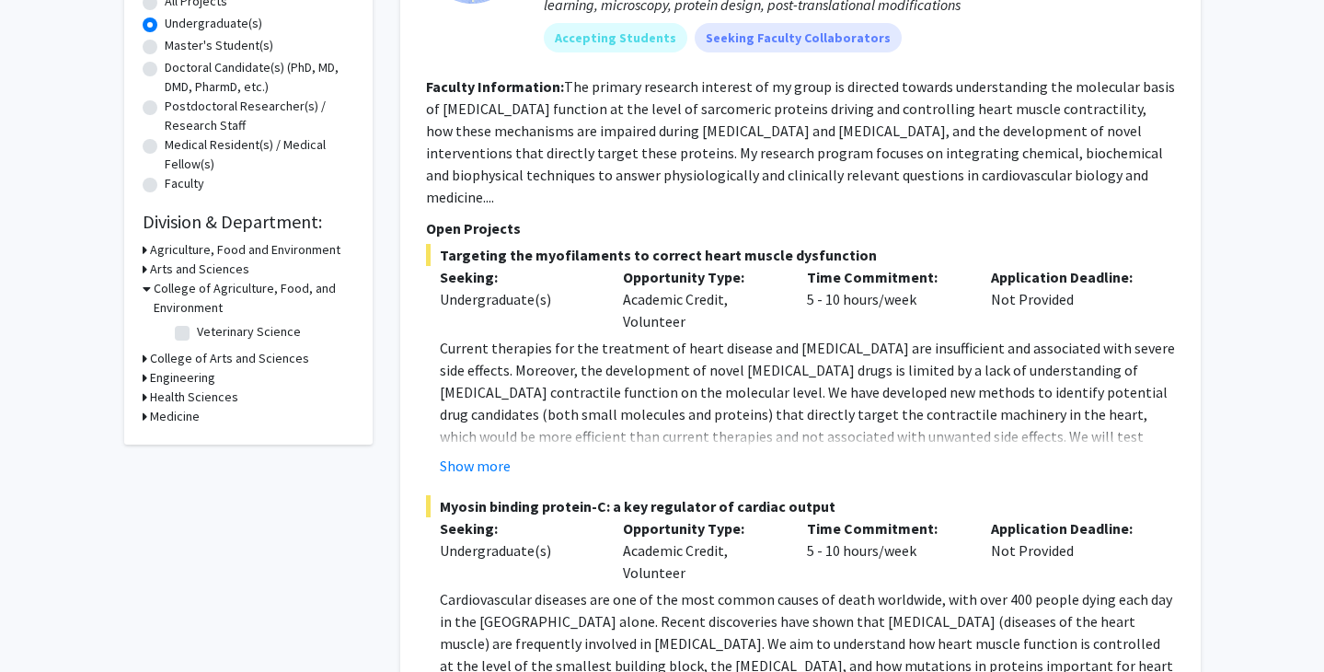
click at [186, 290] on h3 "College of Agriculture, Food, and Environment" at bounding box center [254, 298] width 201 height 39
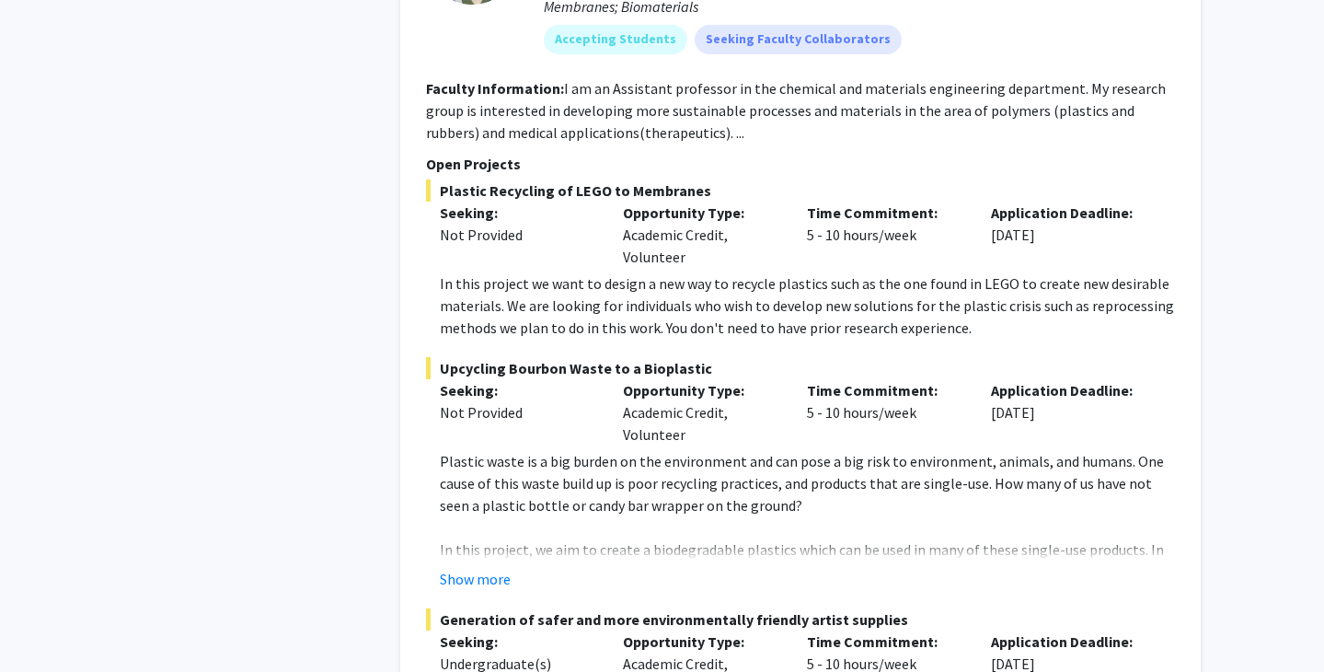
scroll to position [9272, 0]
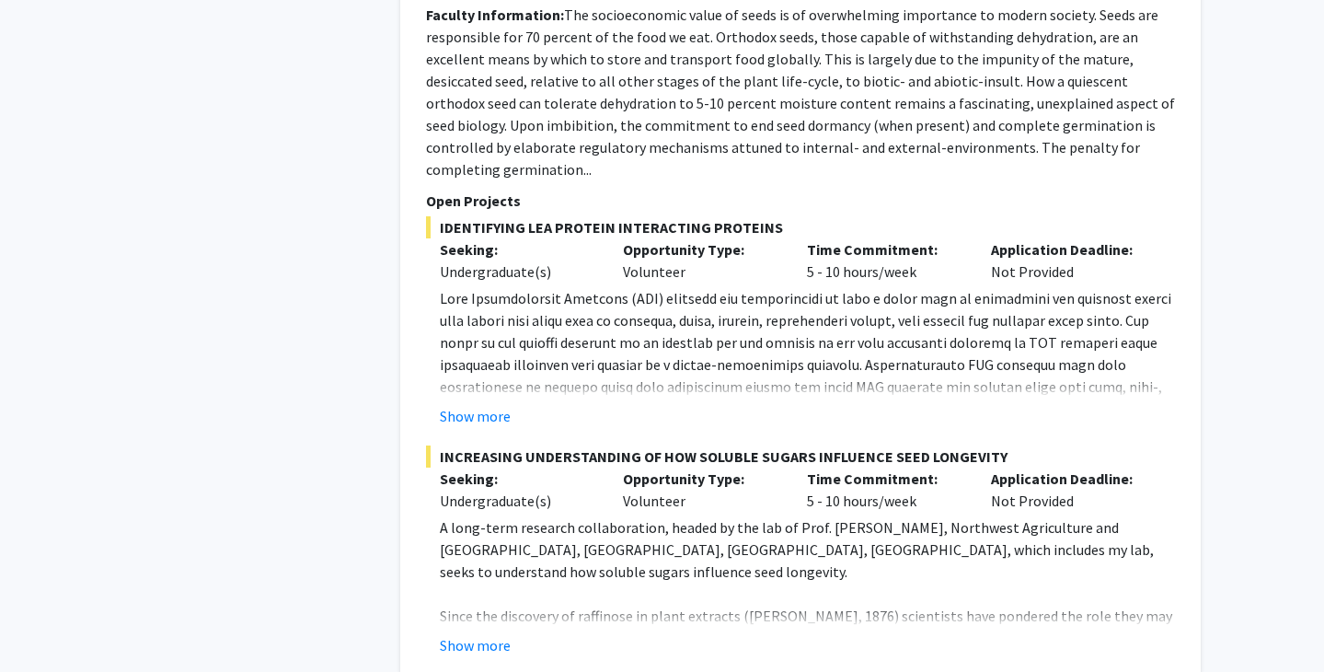
scroll to position [8377, 0]
click at [472, 633] on button "Show more" at bounding box center [475, 644] width 71 height 22
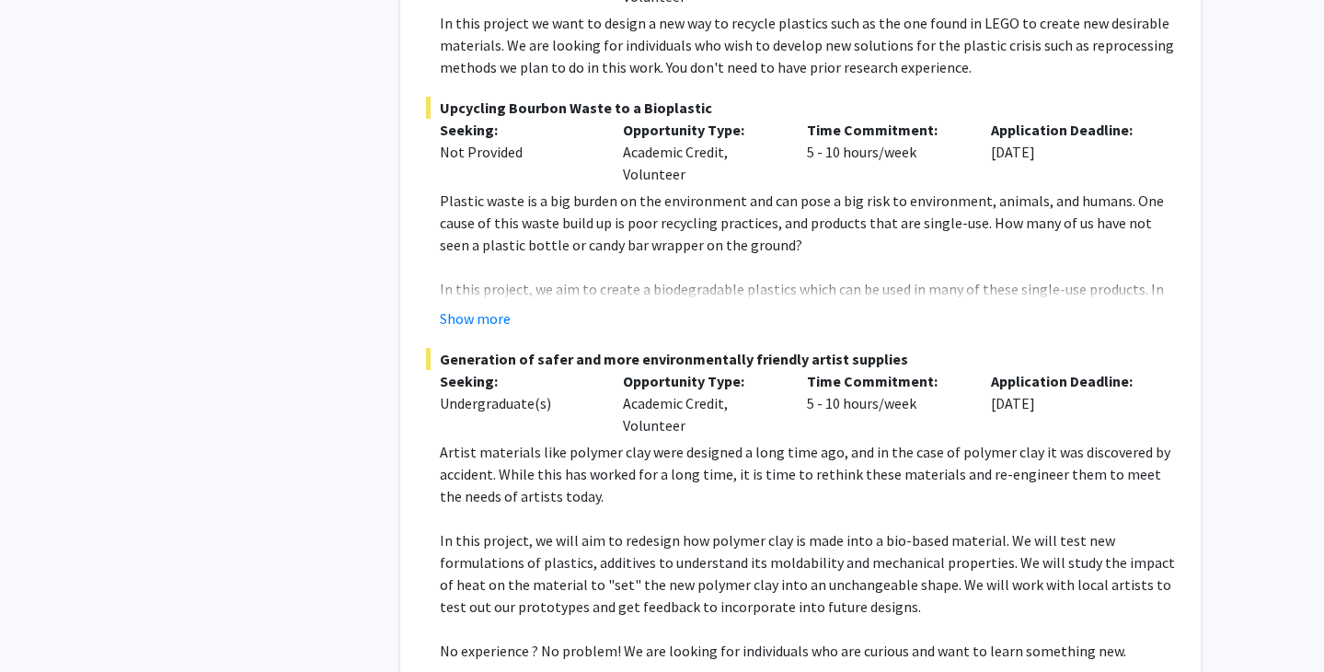
scroll to position [9938, 0]
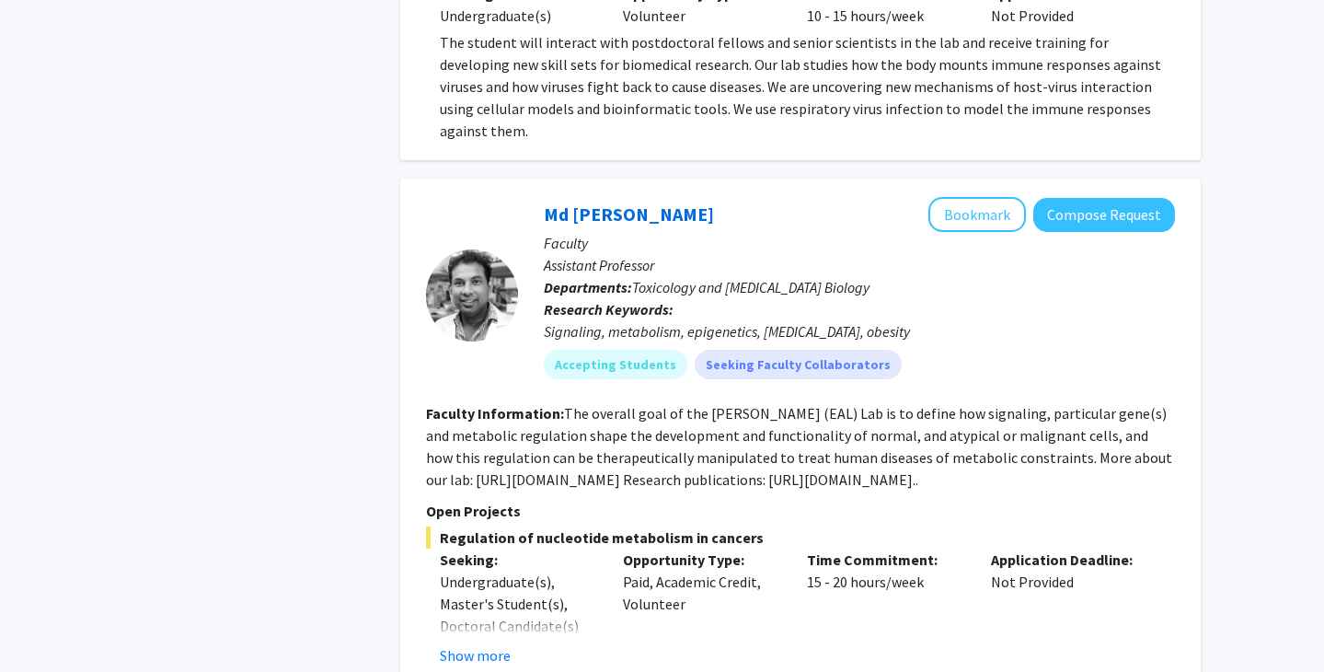
scroll to position [6410, 0]
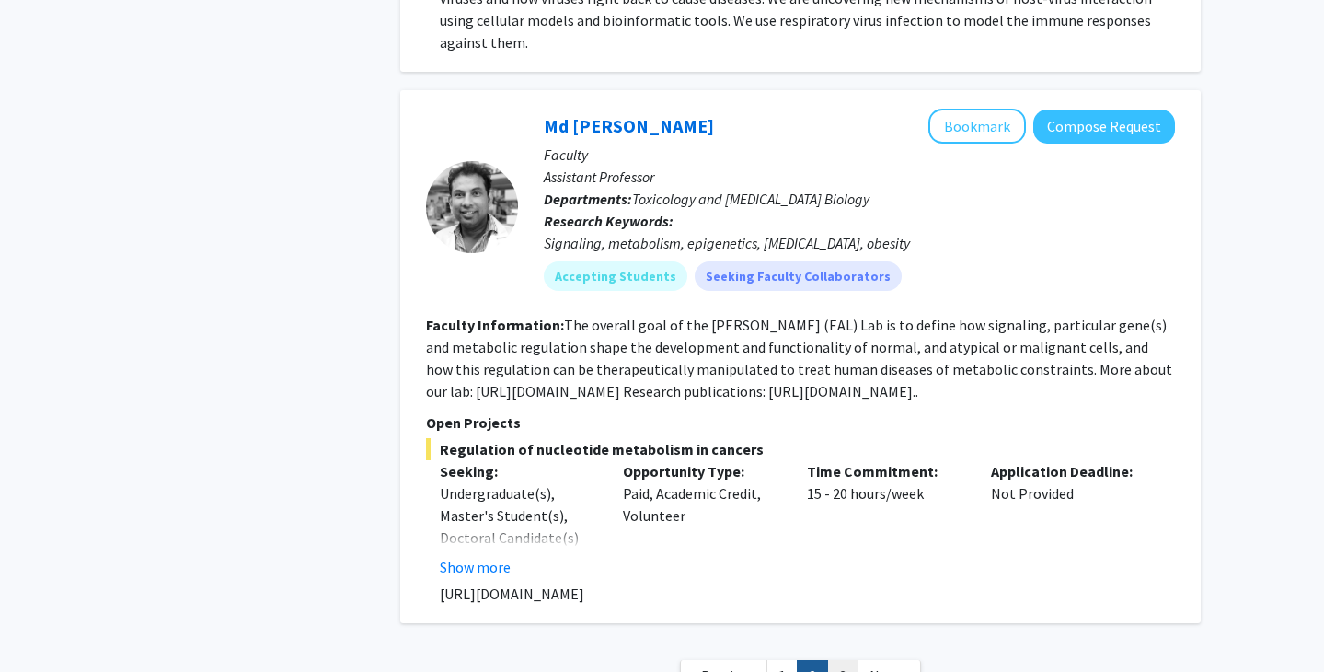
click at [834, 660] on link "3" at bounding box center [842, 676] width 31 height 32
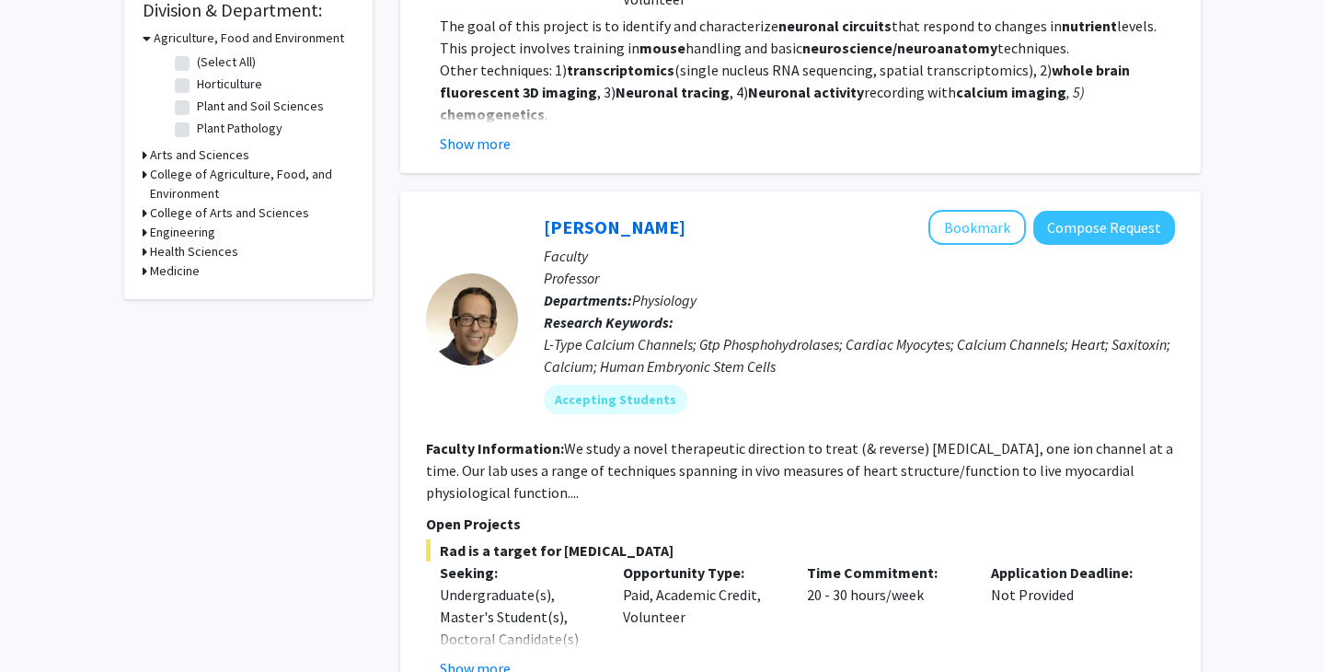
scroll to position [867, 0]
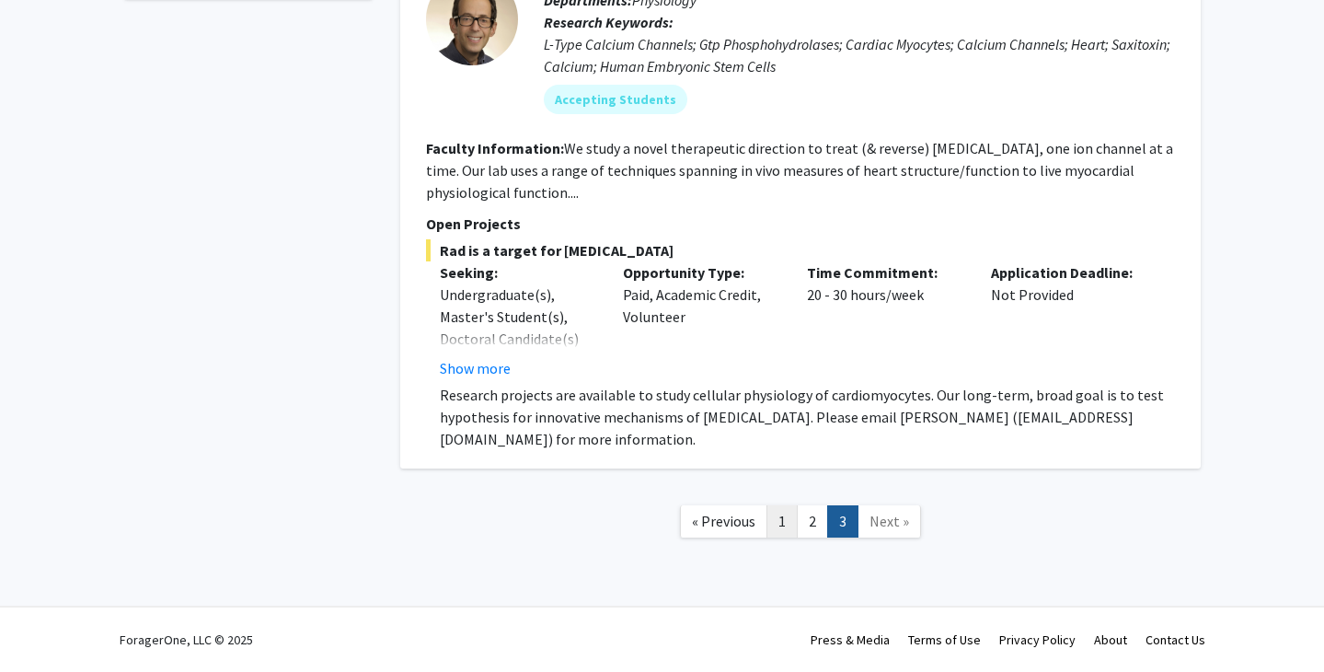
click at [792, 526] on link "1" at bounding box center [781, 521] width 31 height 32
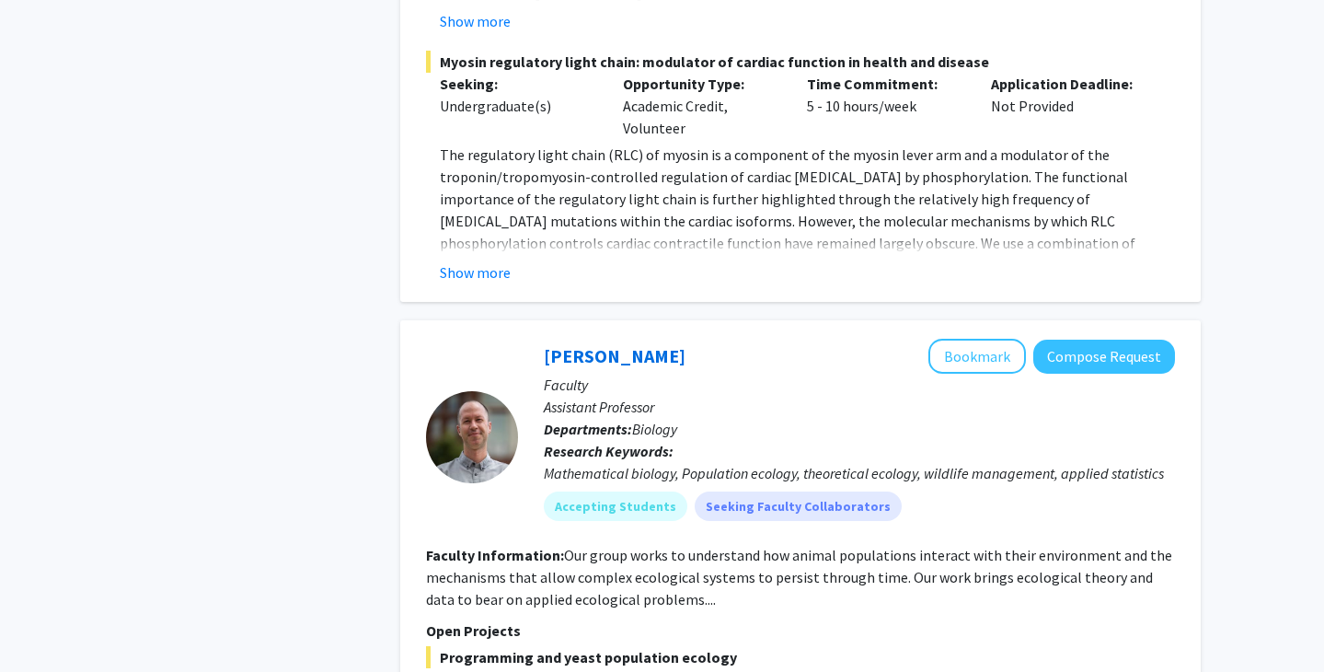
scroll to position [835, 0]
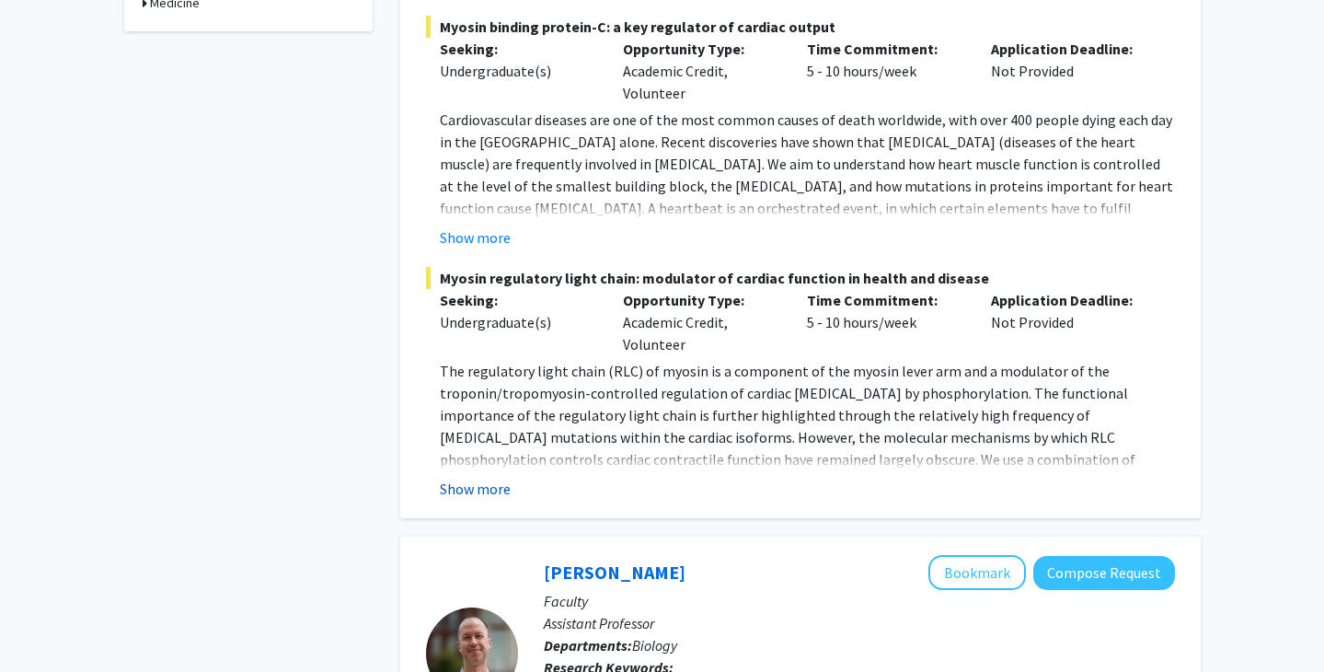
click at [483, 477] on button "Show more" at bounding box center [475, 488] width 71 height 22
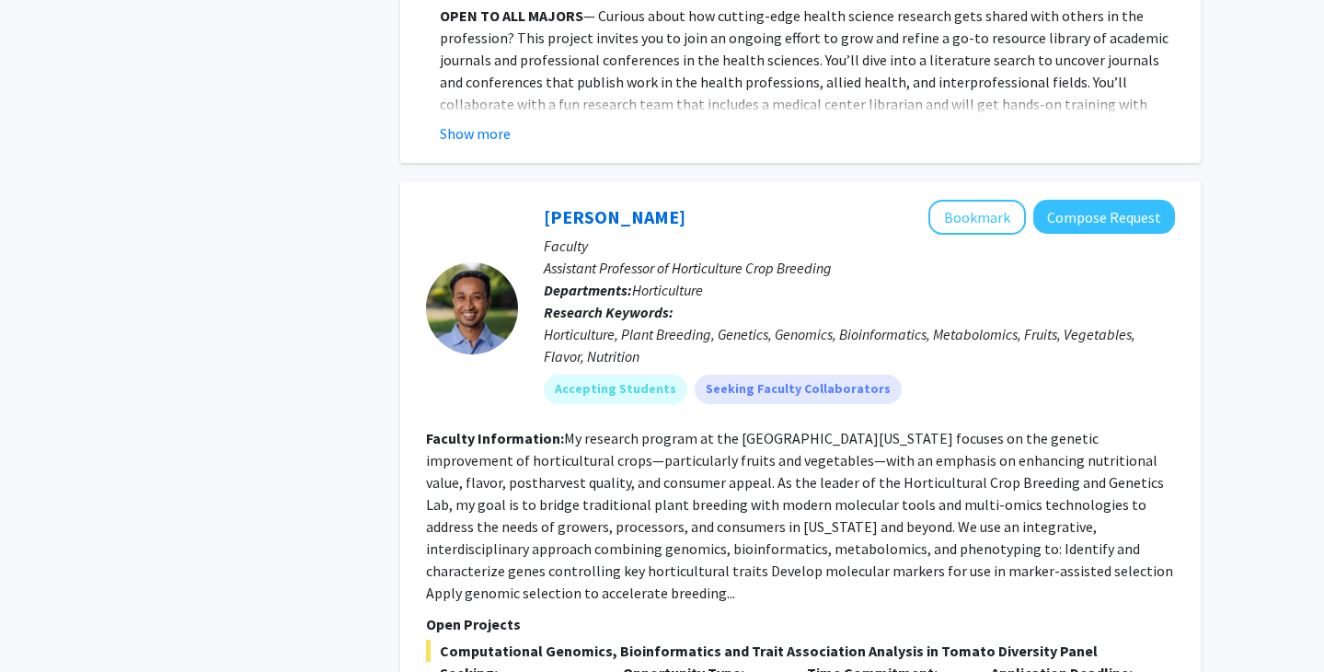
scroll to position [4555, 0]
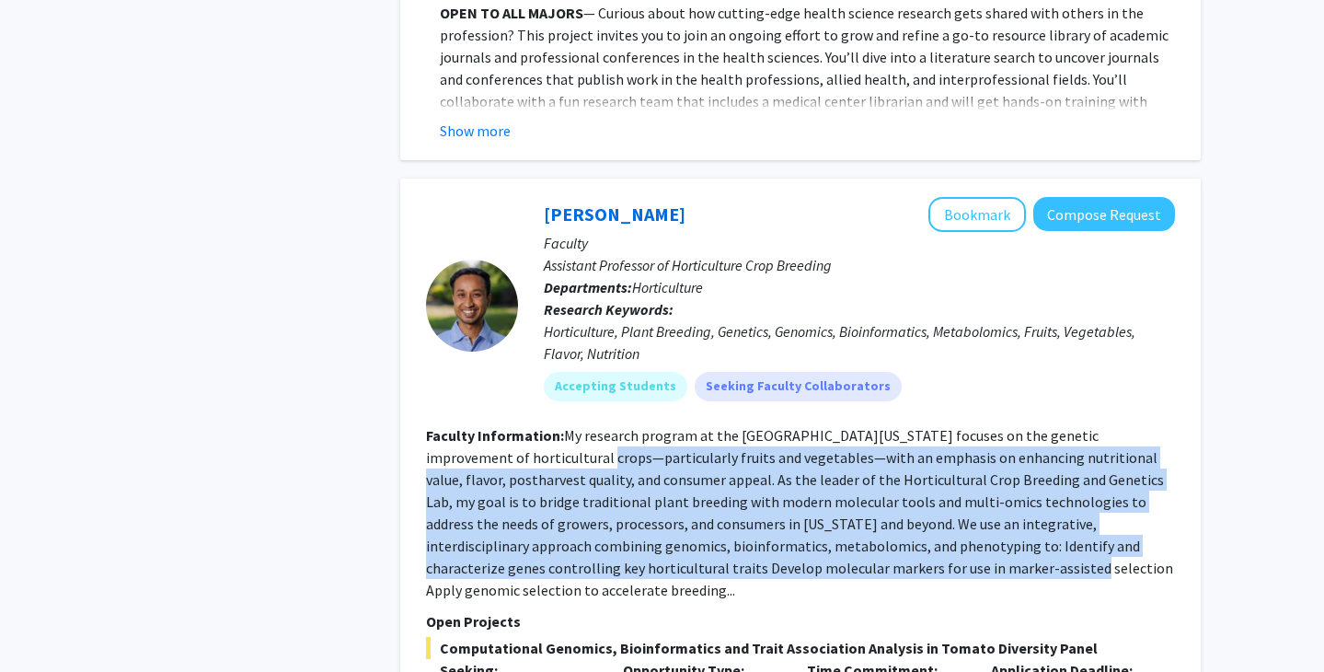
drag, startPoint x: 544, startPoint y: 369, endPoint x: 827, endPoint y: 475, distance: 302.4
click at [827, 475] on fg-read-more "My research program at the University of Kentucky focuses on the genetic improv…" at bounding box center [799, 512] width 747 height 173
click at [816, 455] on fg-read-more "My research program at the University of Kentucky focuses on the genetic improv…" at bounding box center [799, 512] width 747 height 173
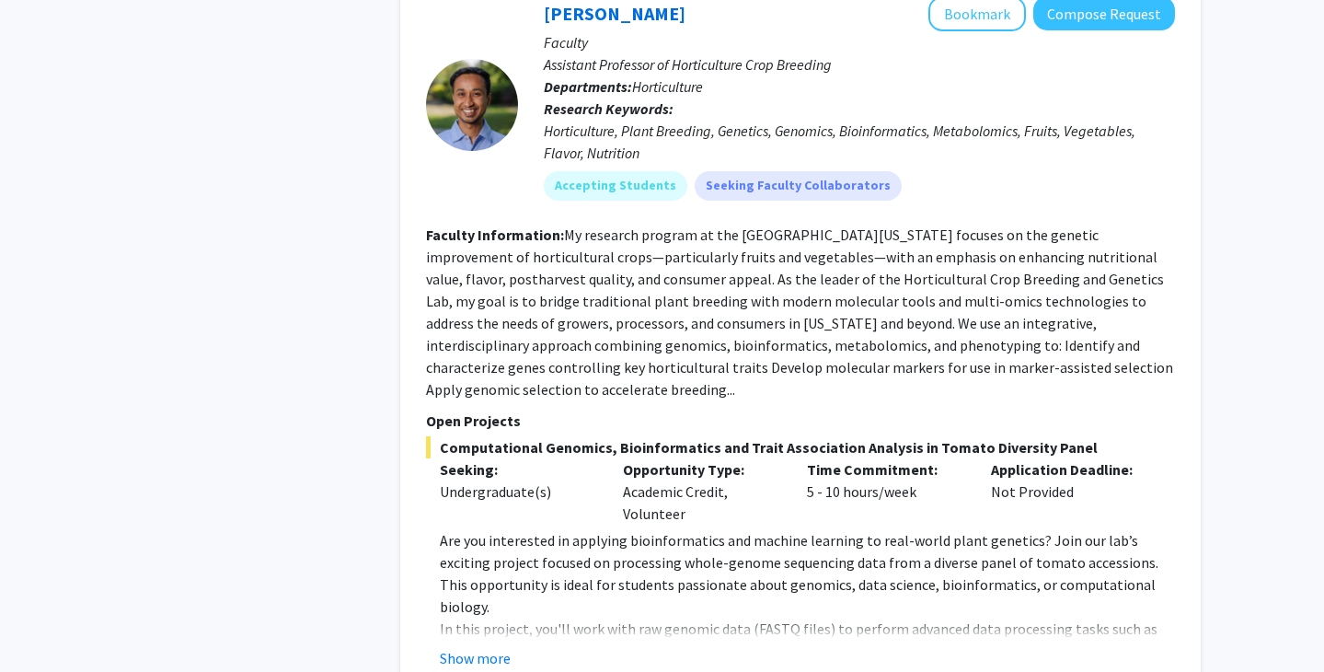
scroll to position [4954, 0]
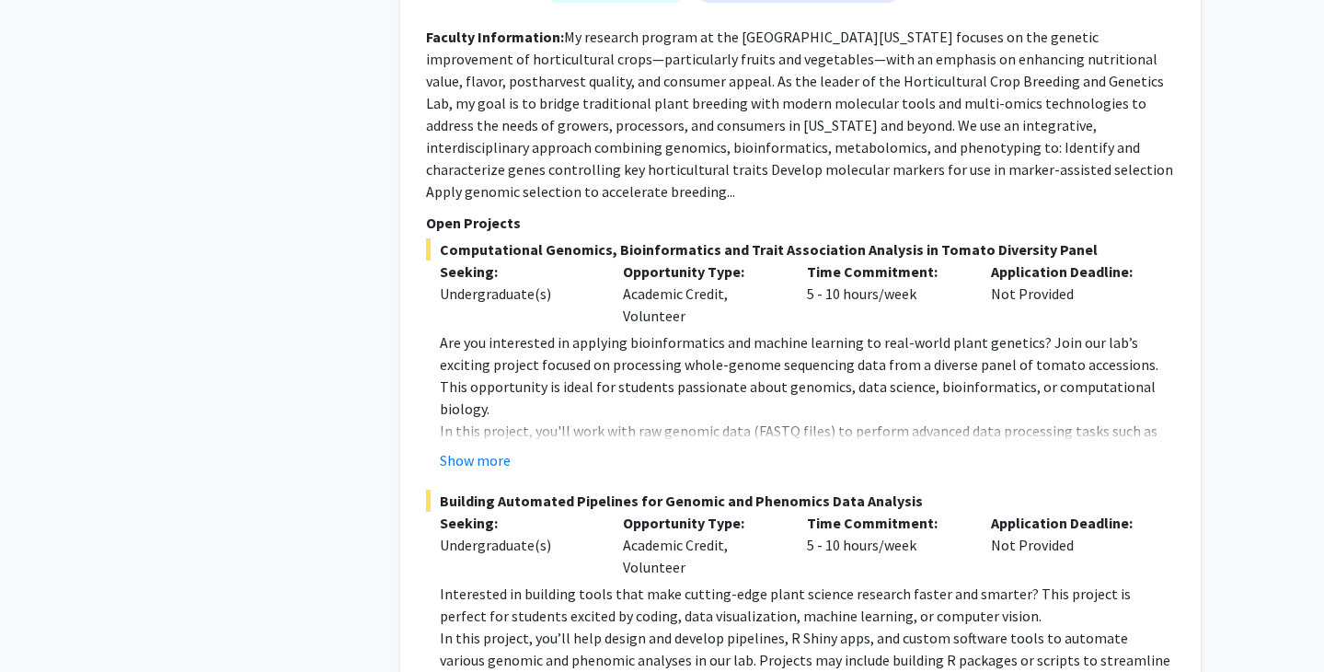
click at [500, 333] on fg-read-more "Are you interested in applying bioinformatics and machine learning to real-worl…" at bounding box center [800, 401] width 749 height 140
click at [504, 449] on button "Show more" at bounding box center [475, 460] width 71 height 22
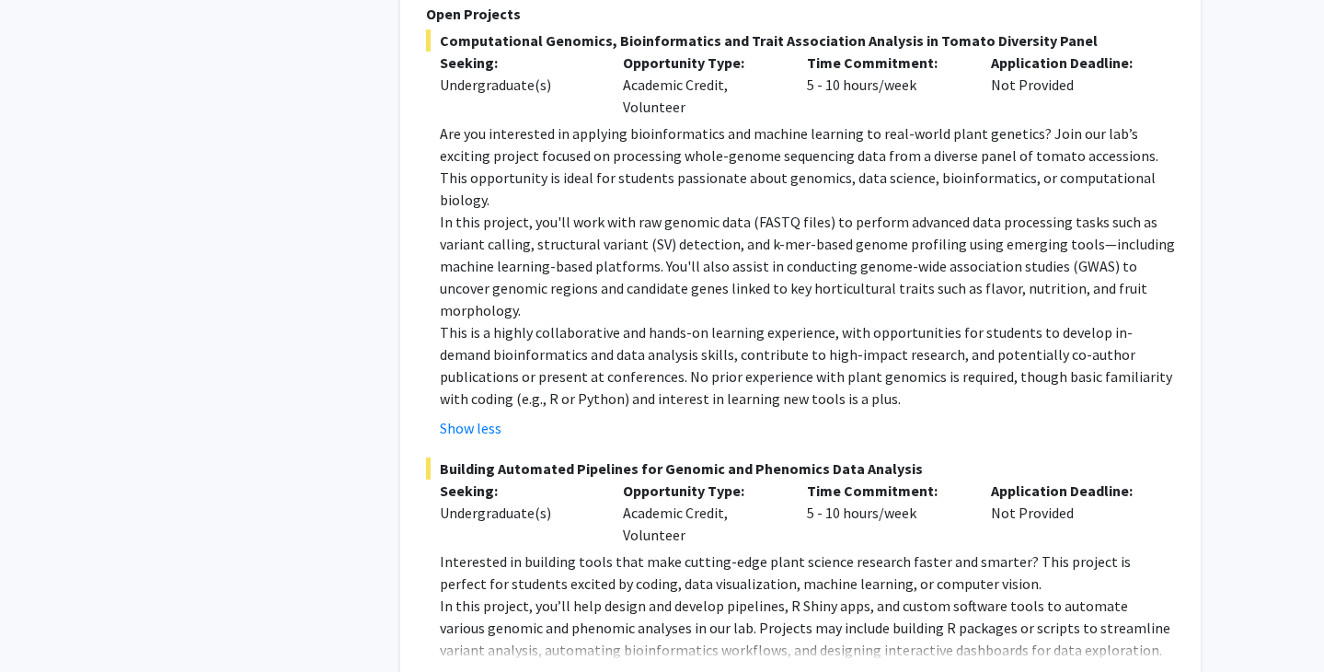
scroll to position [5217, 0]
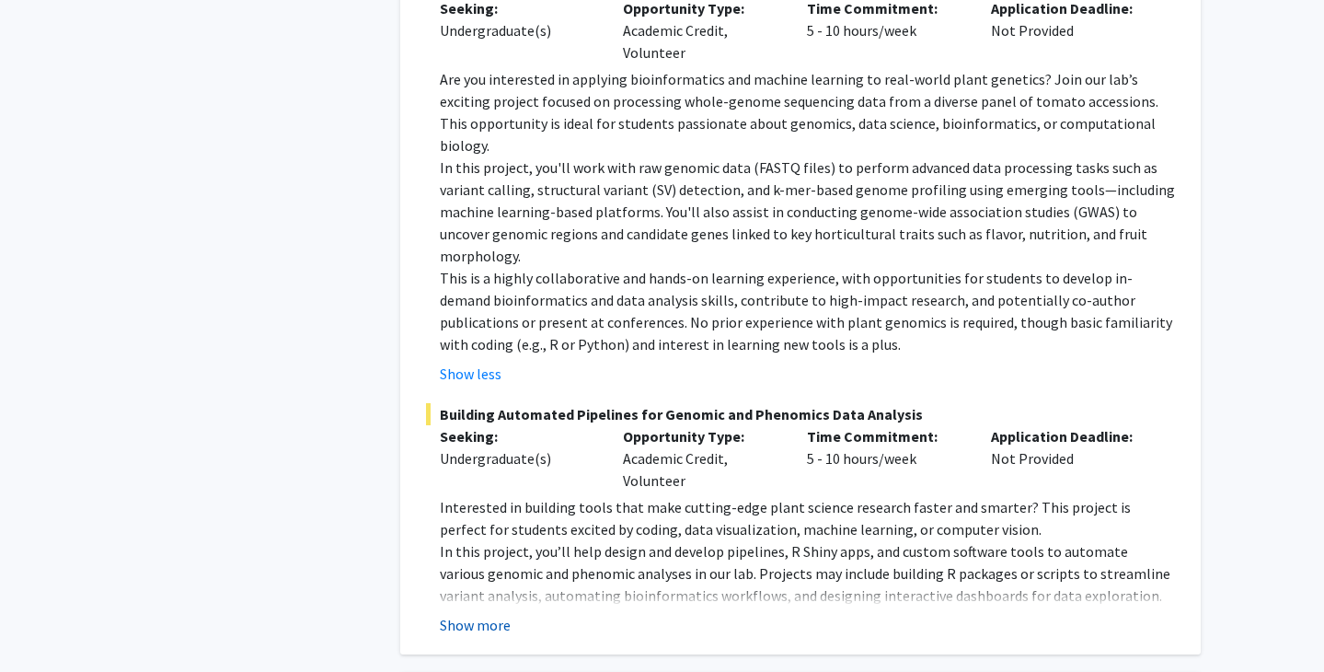
click at [508, 614] on button "Show more" at bounding box center [475, 625] width 71 height 22
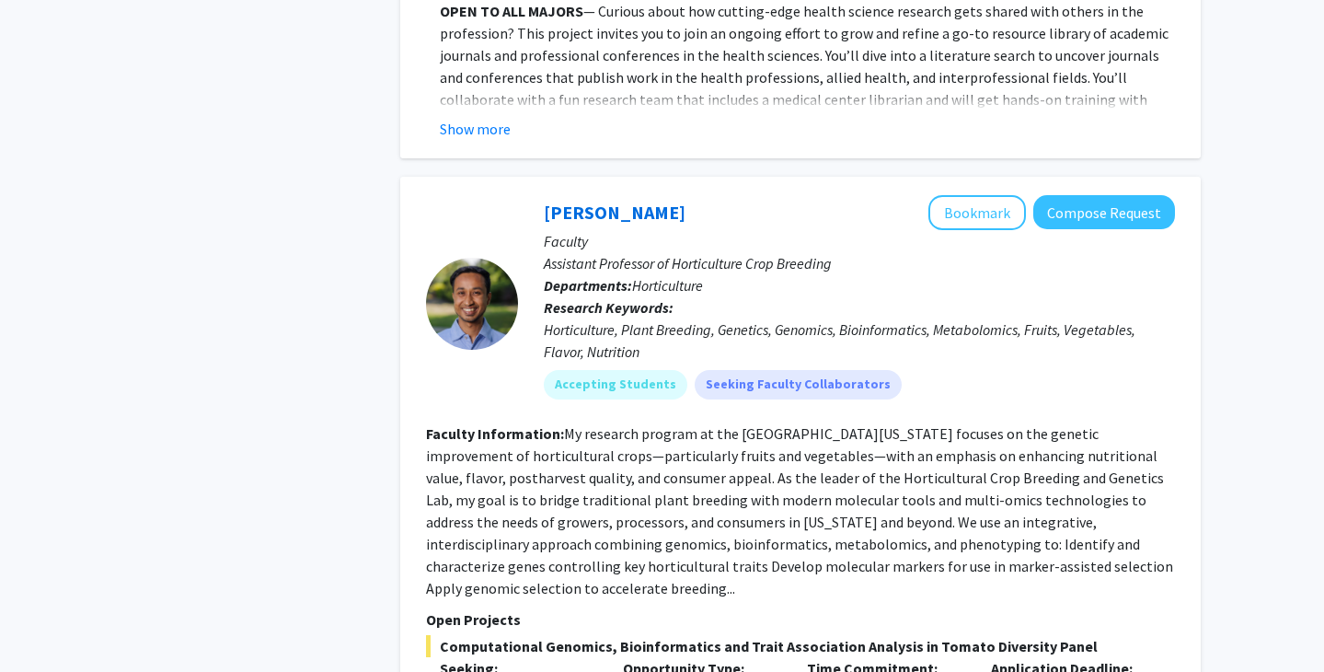
scroll to position [4546, 0]
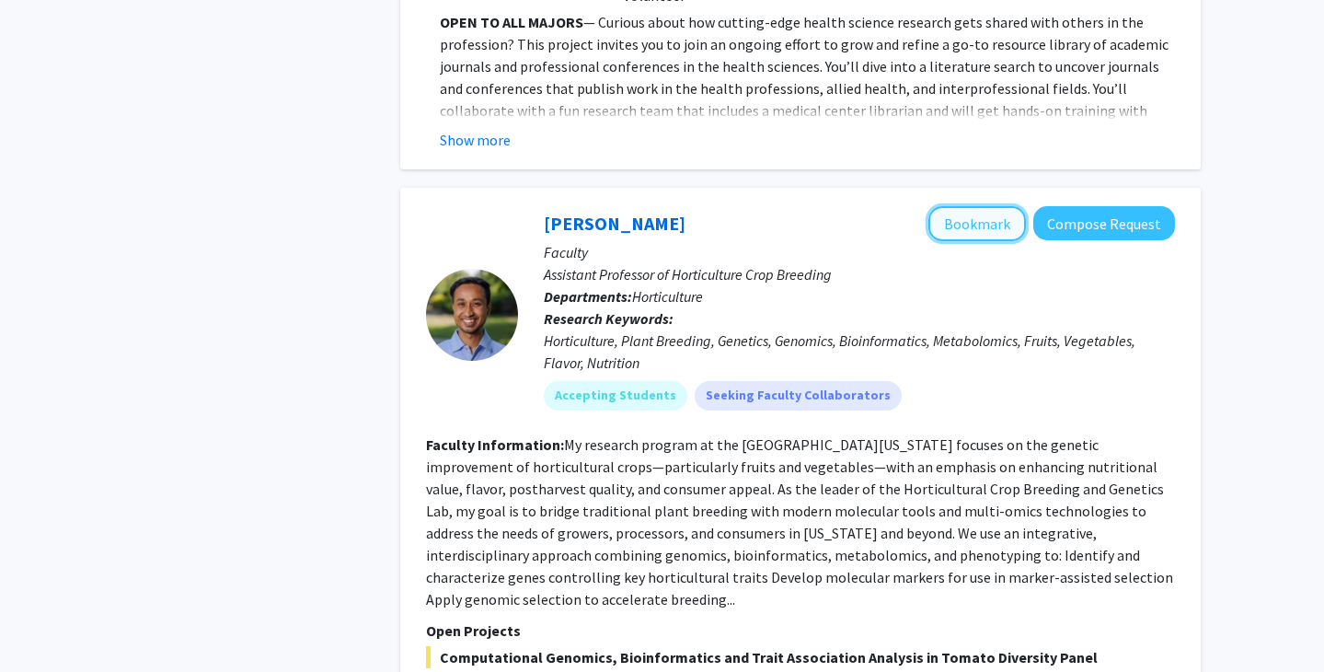
click at [1001, 206] on button "Bookmark" at bounding box center [977, 223] width 98 height 35
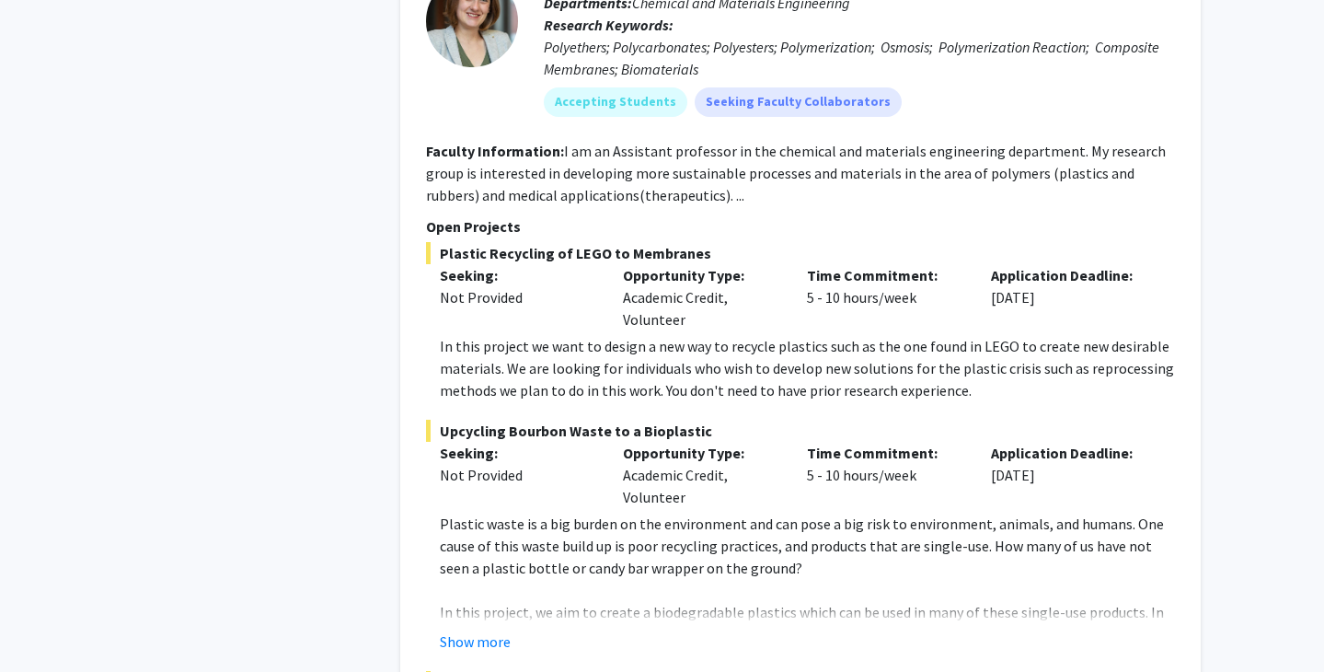
scroll to position [9761, 0]
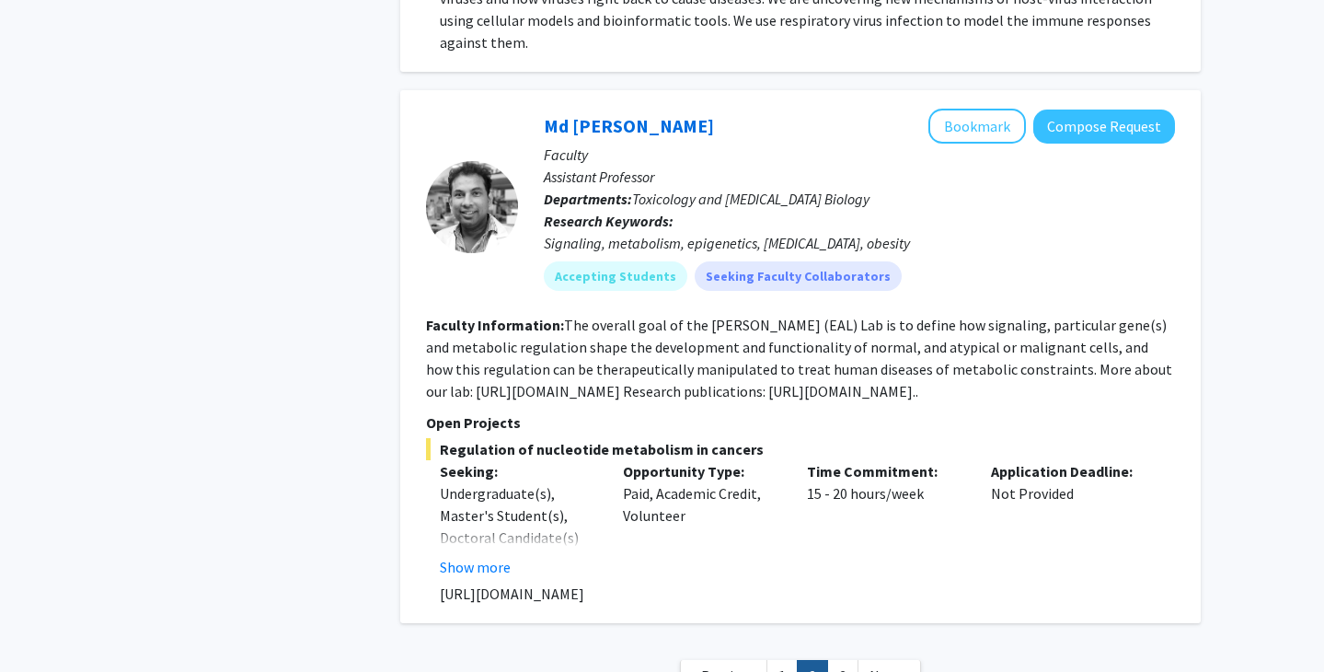
scroll to position [6410, 0]
click at [844, 660] on link "3" at bounding box center [842, 676] width 31 height 32
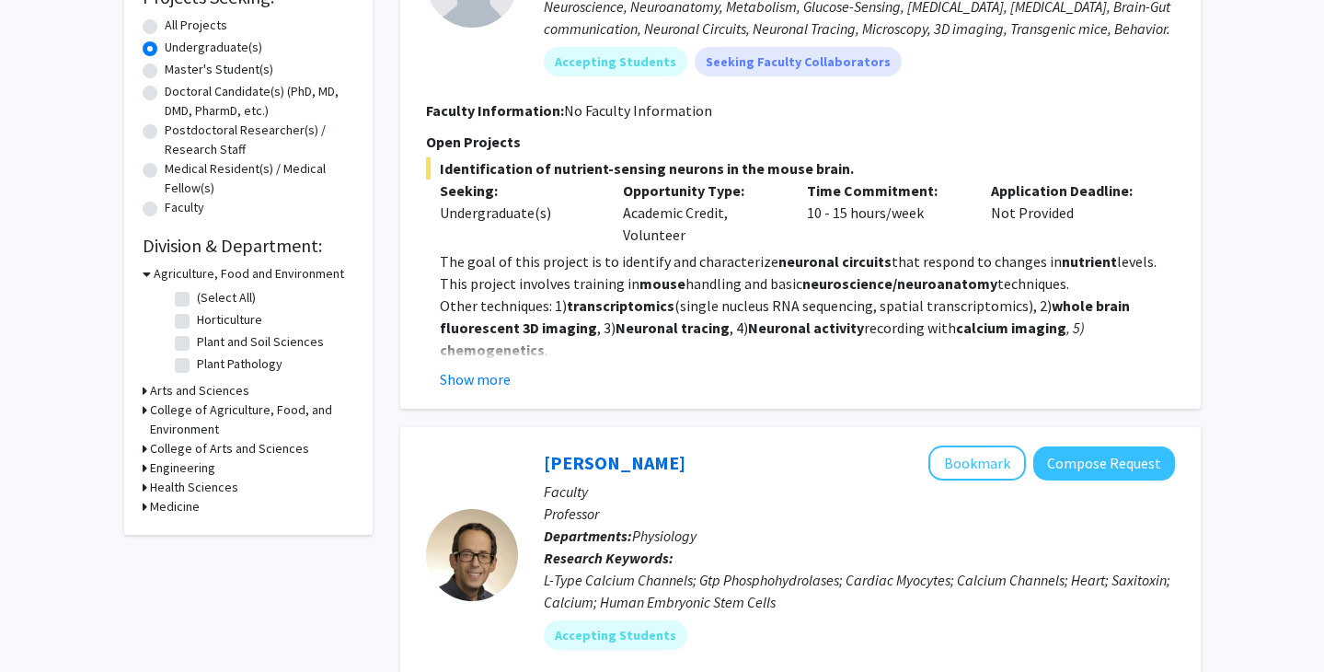
scroll to position [560, 0]
